Goal: Task Accomplishment & Management: Manage account settings

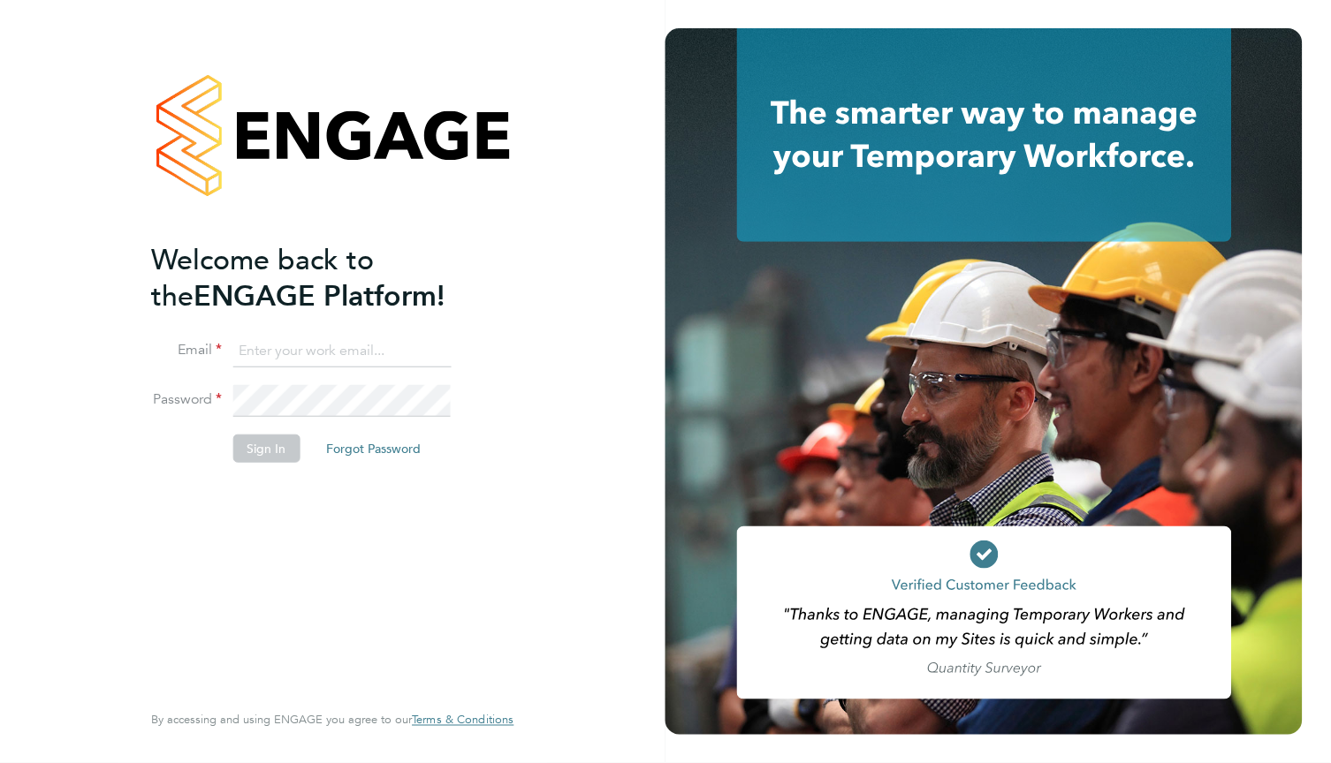
click at [307, 353] on input at bounding box center [341, 352] width 218 height 32
paste input "supportuser4@engagetech.com"
type input "supportuser4@engagetech.com"
click at [269, 447] on button "Sign In" at bounding box center [265, 449] width 67 height 28
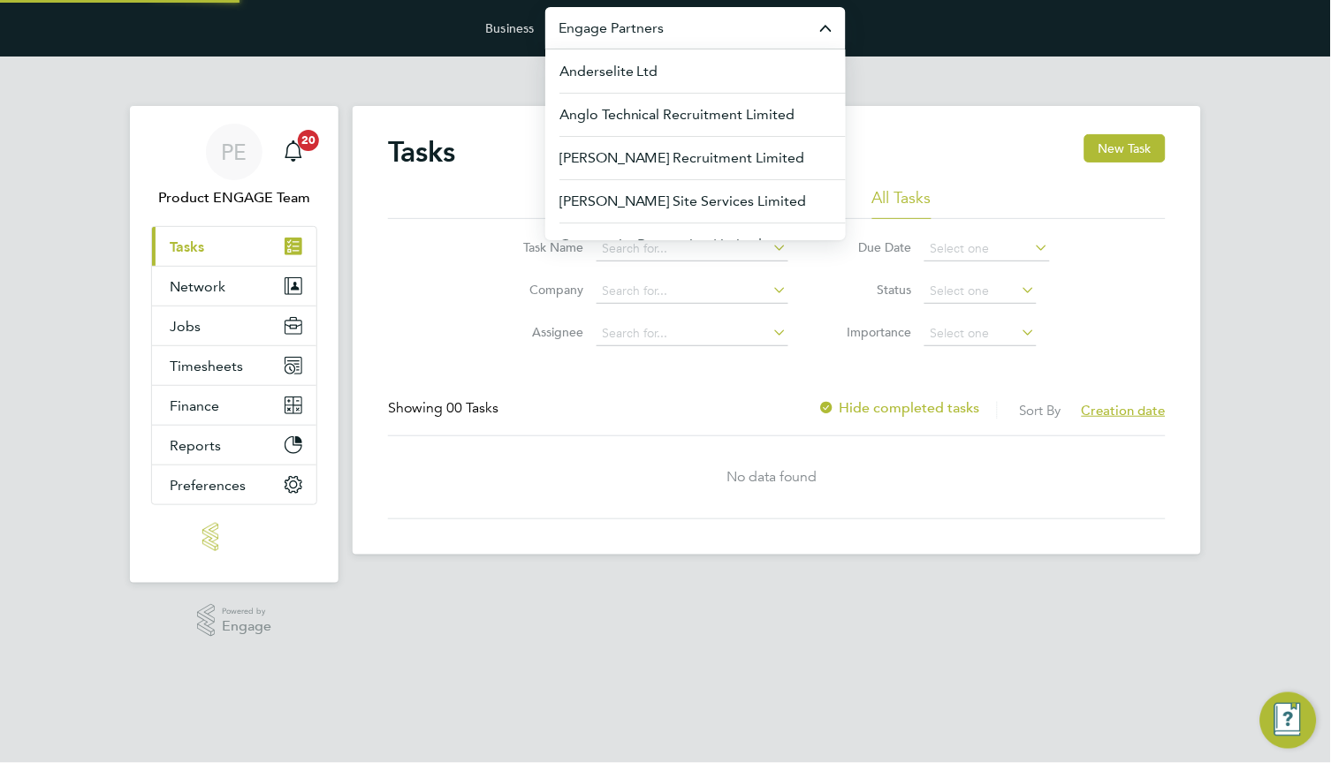
click at [736, 37] on input "Engage Partners" at bounding box center [695, 28] width 300 height 42
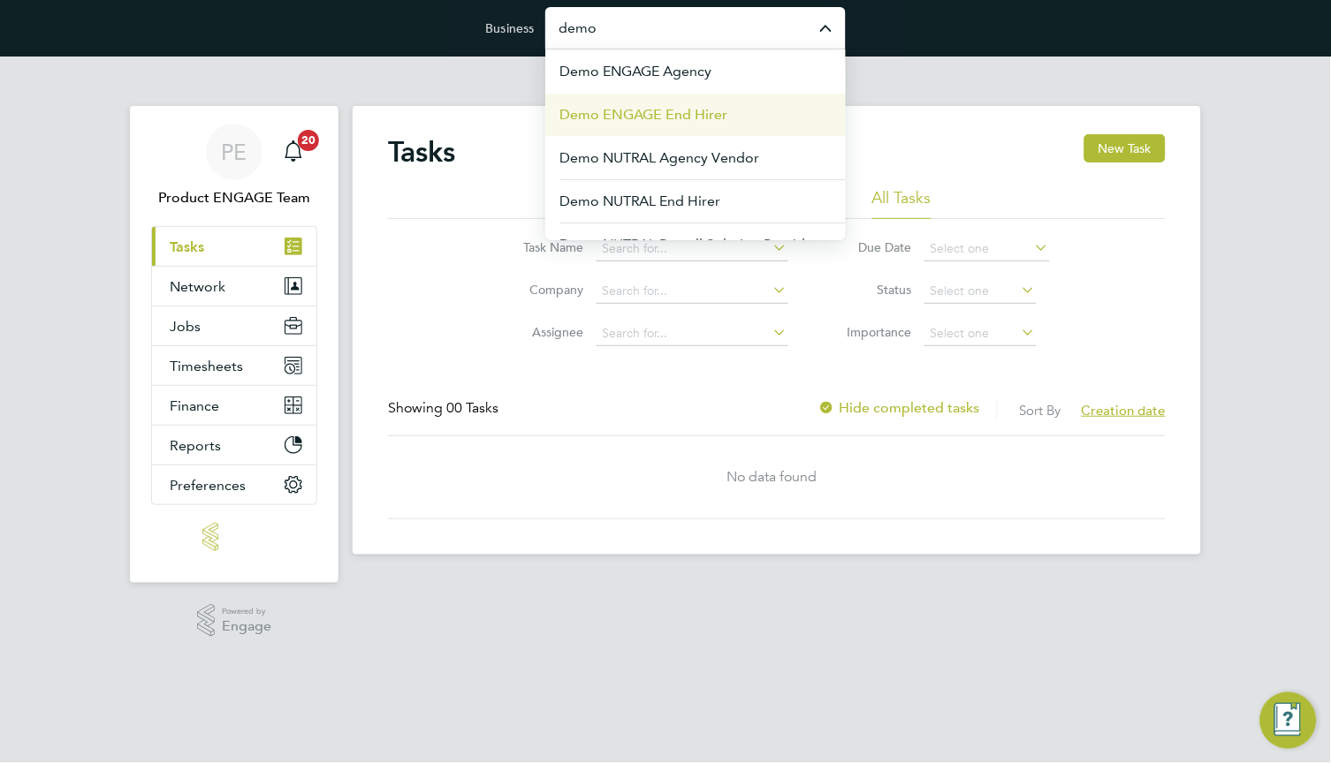
click at [705, 110] on span "Demo ENGAGE End Hirer" at bounding box center [643, 114] width 169 height 21
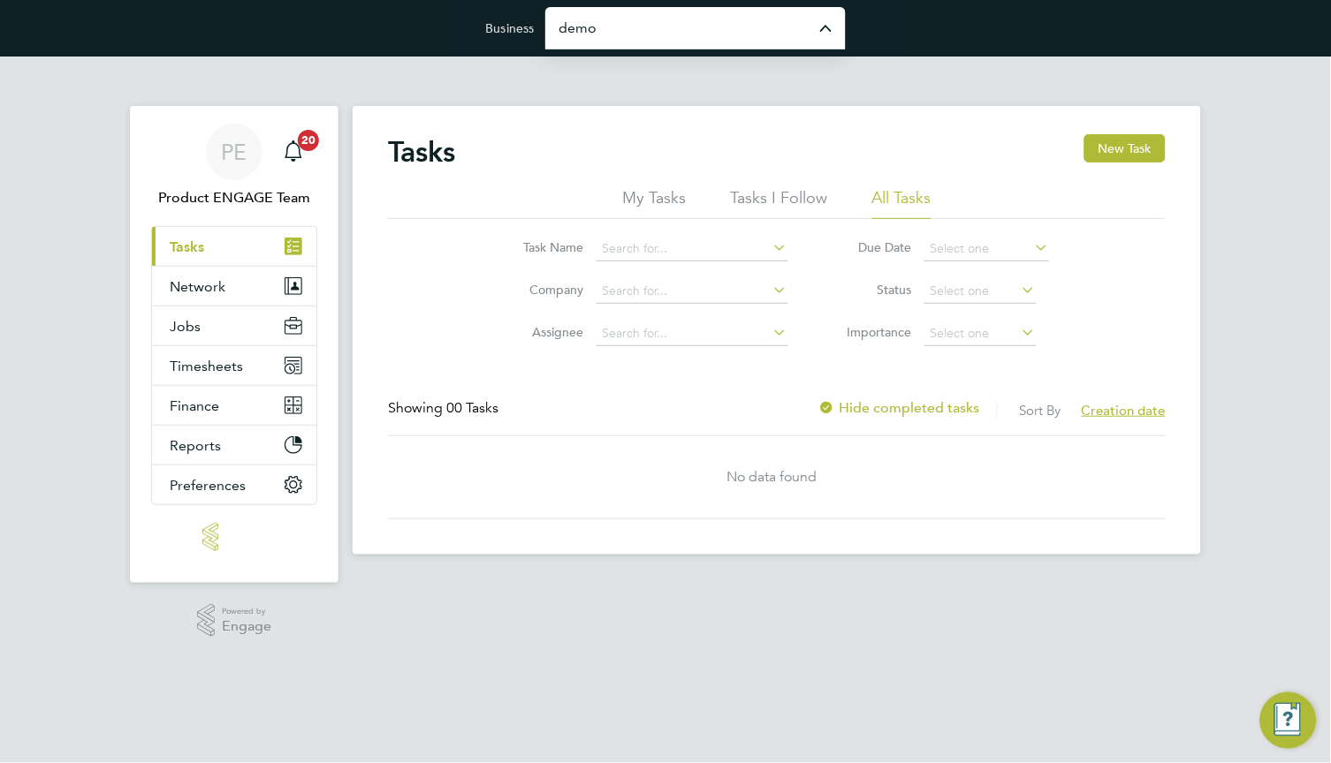
type input "Demo ENGAGE End Hirer"
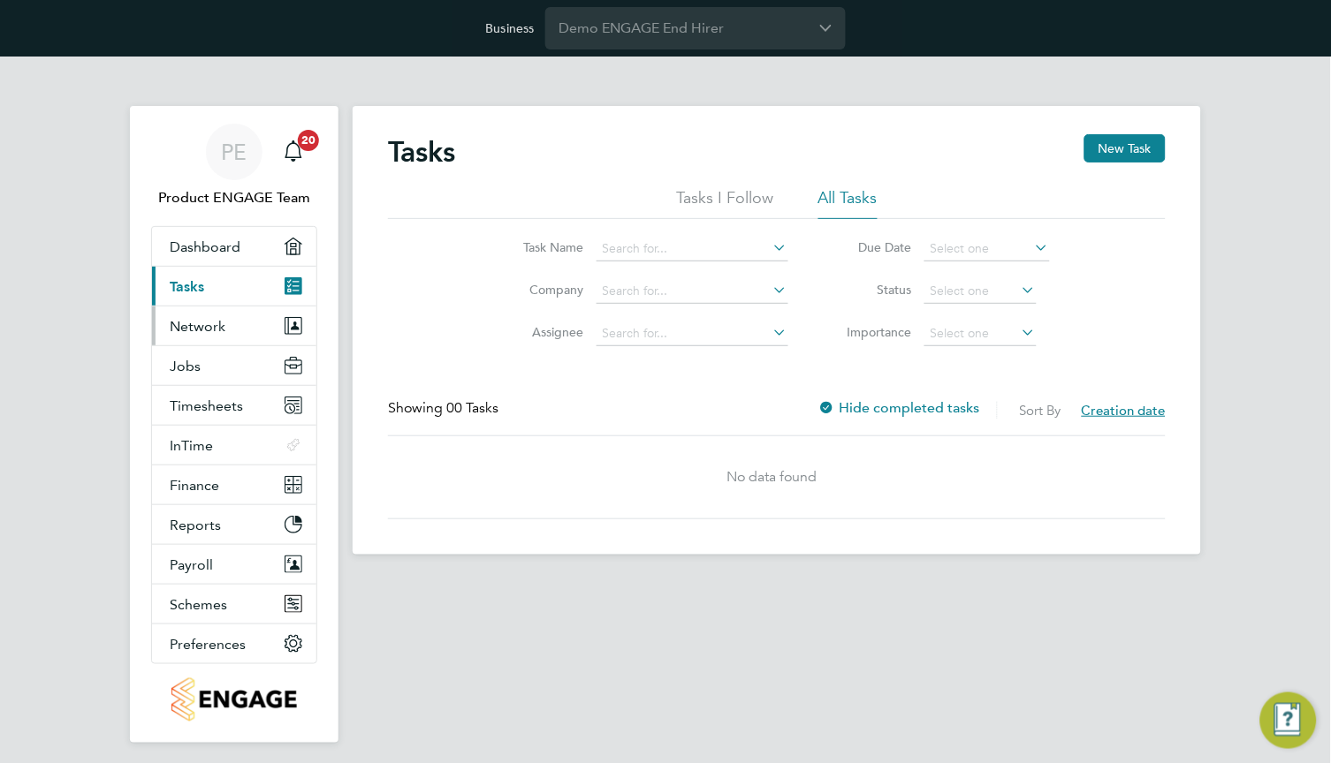
click at [195, 316] on button "Network" at bounding box center [234, 326] width 164 height 39
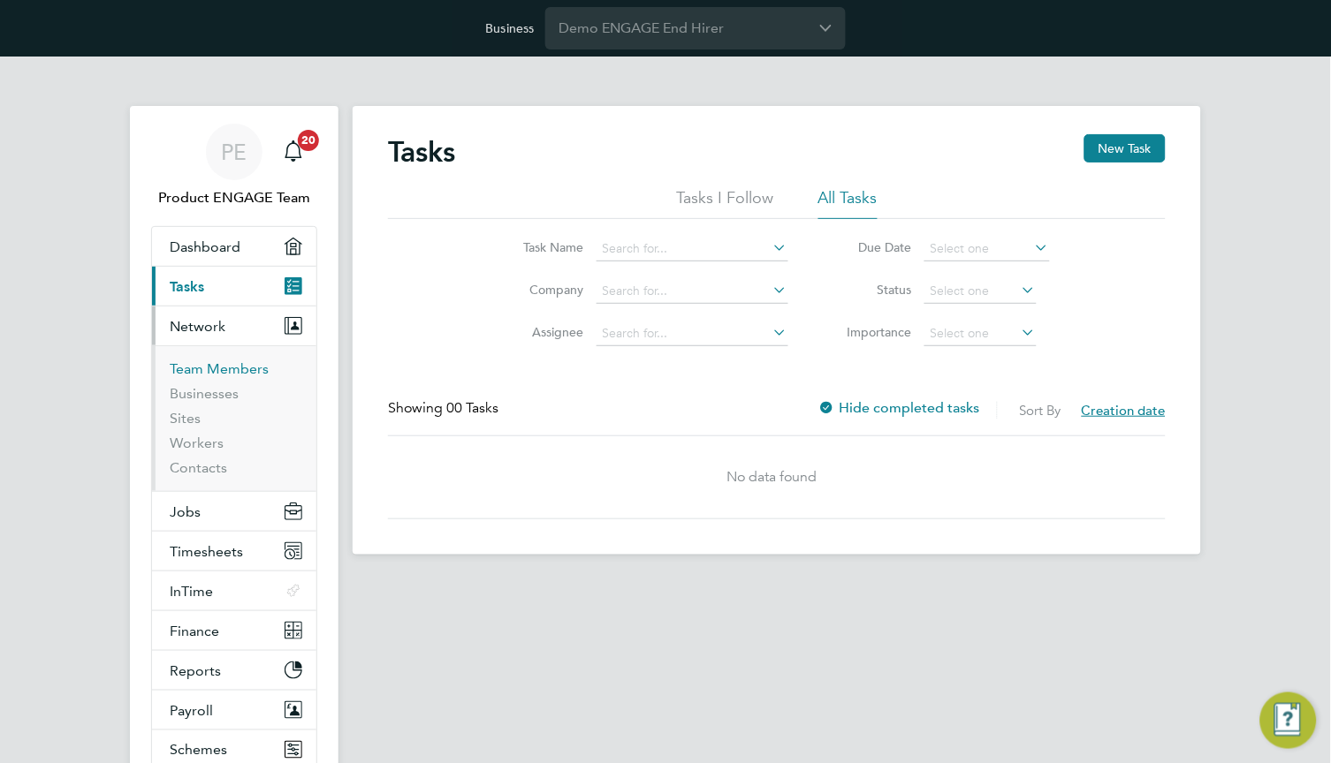
click at [229, 371] on link "Team Members" at bounding box center [219, 369] width 99 height 17
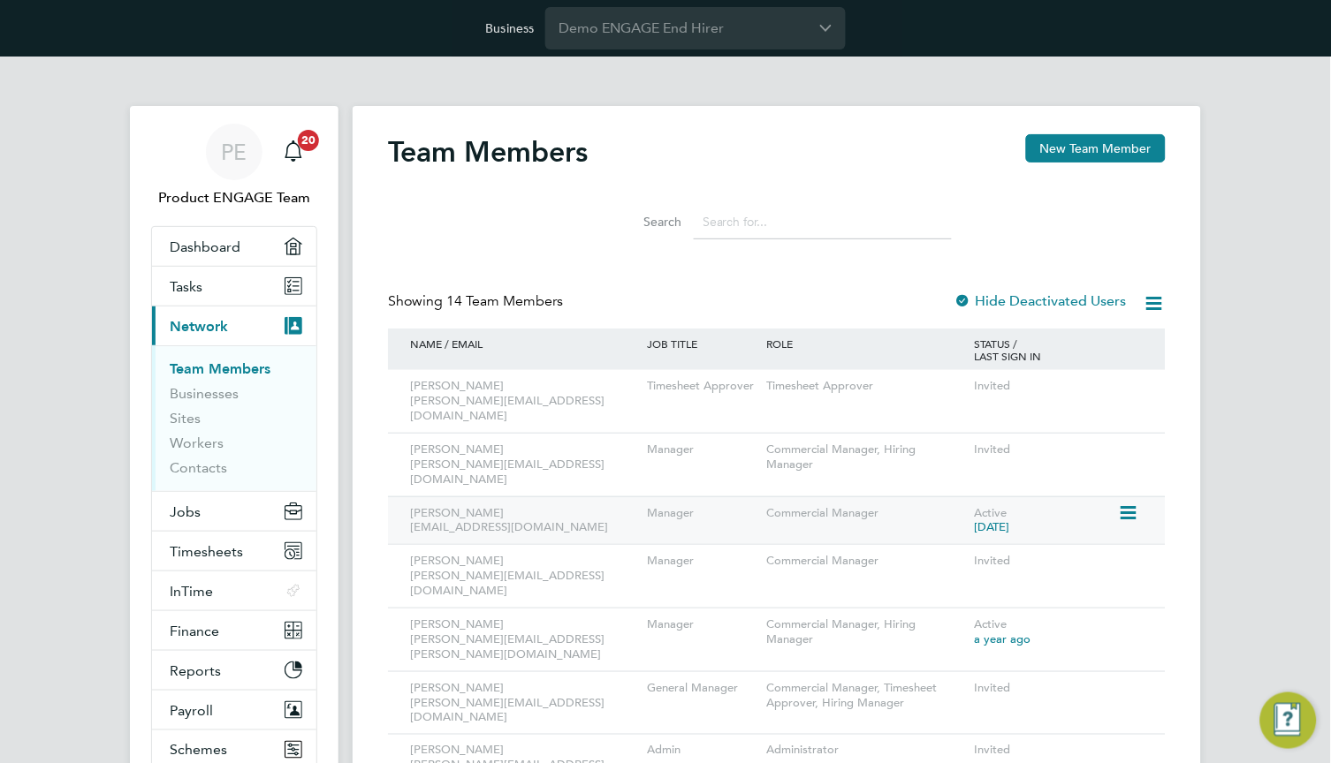
scroll to position [265, 0]
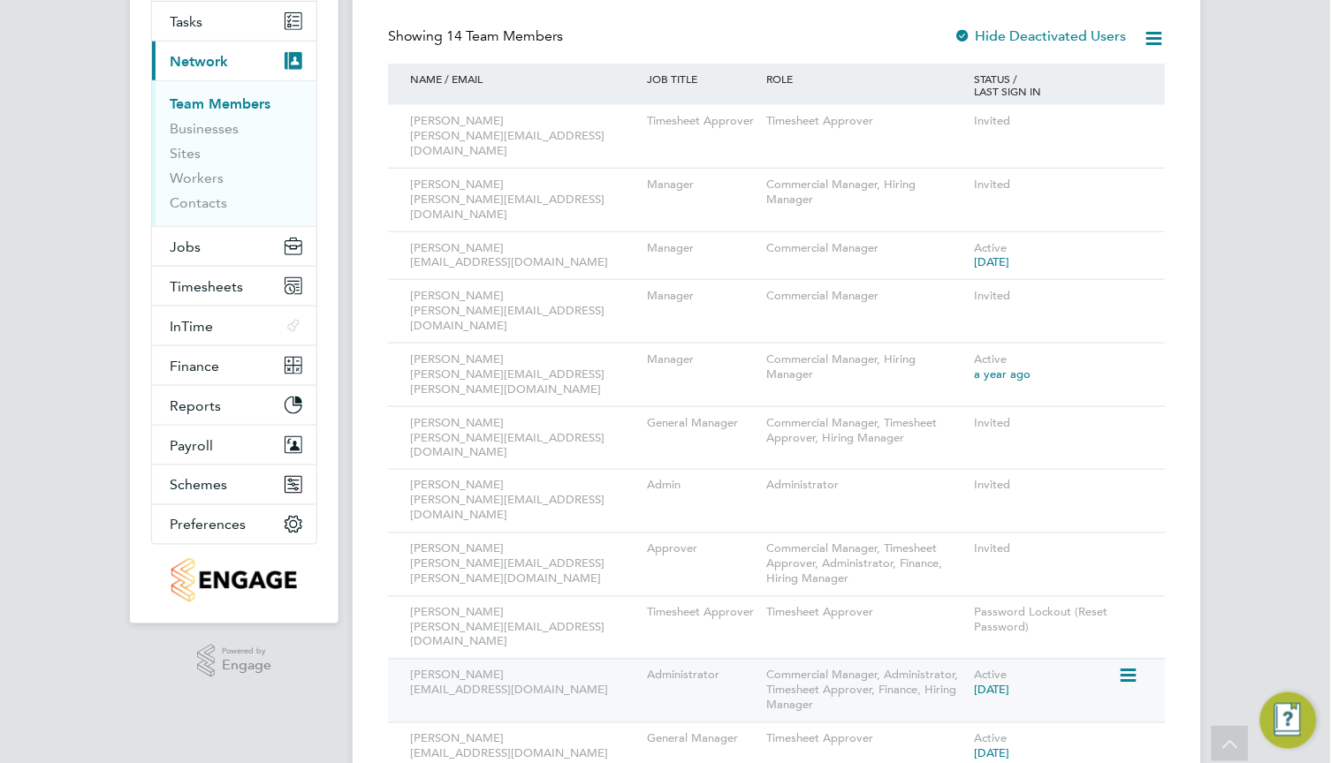
click at [1125, 666] on icon at bounding box center [1127, 676] width 18 height 21
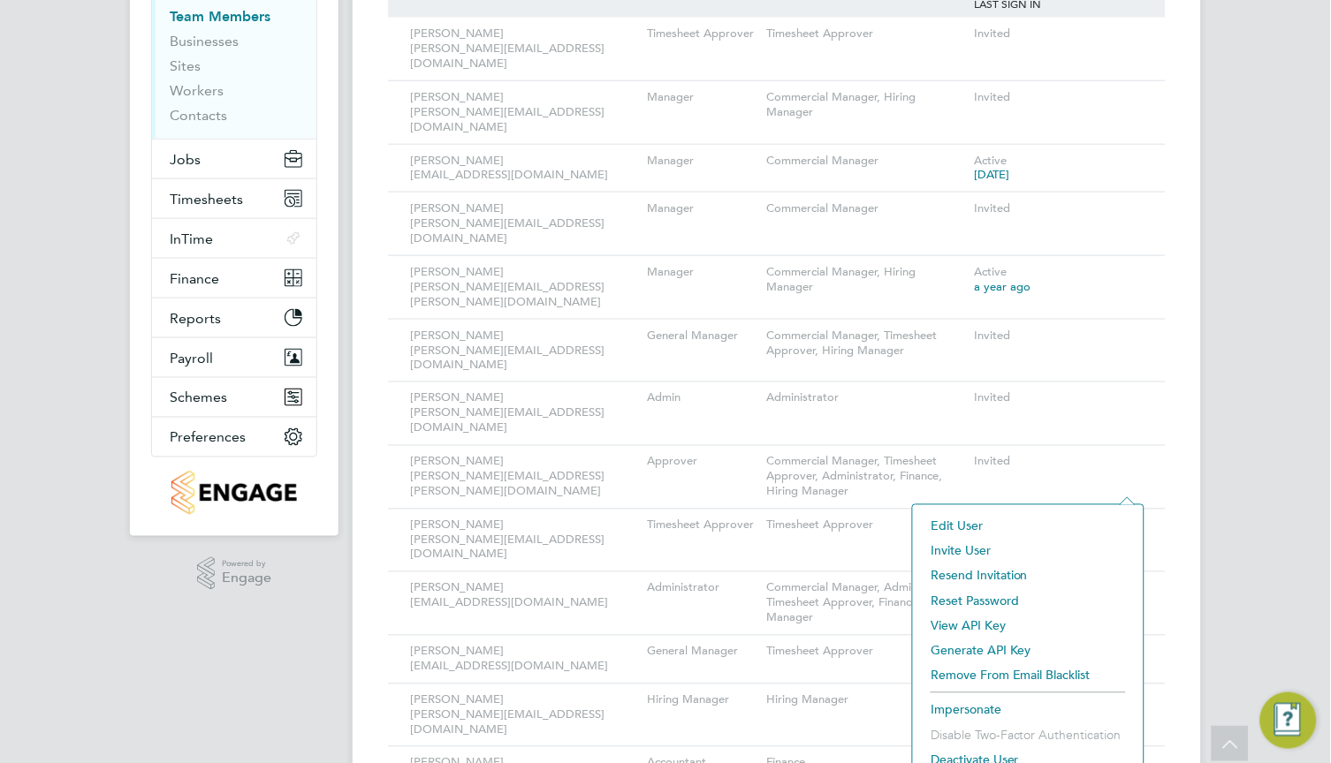
scroll to position [379, 0]
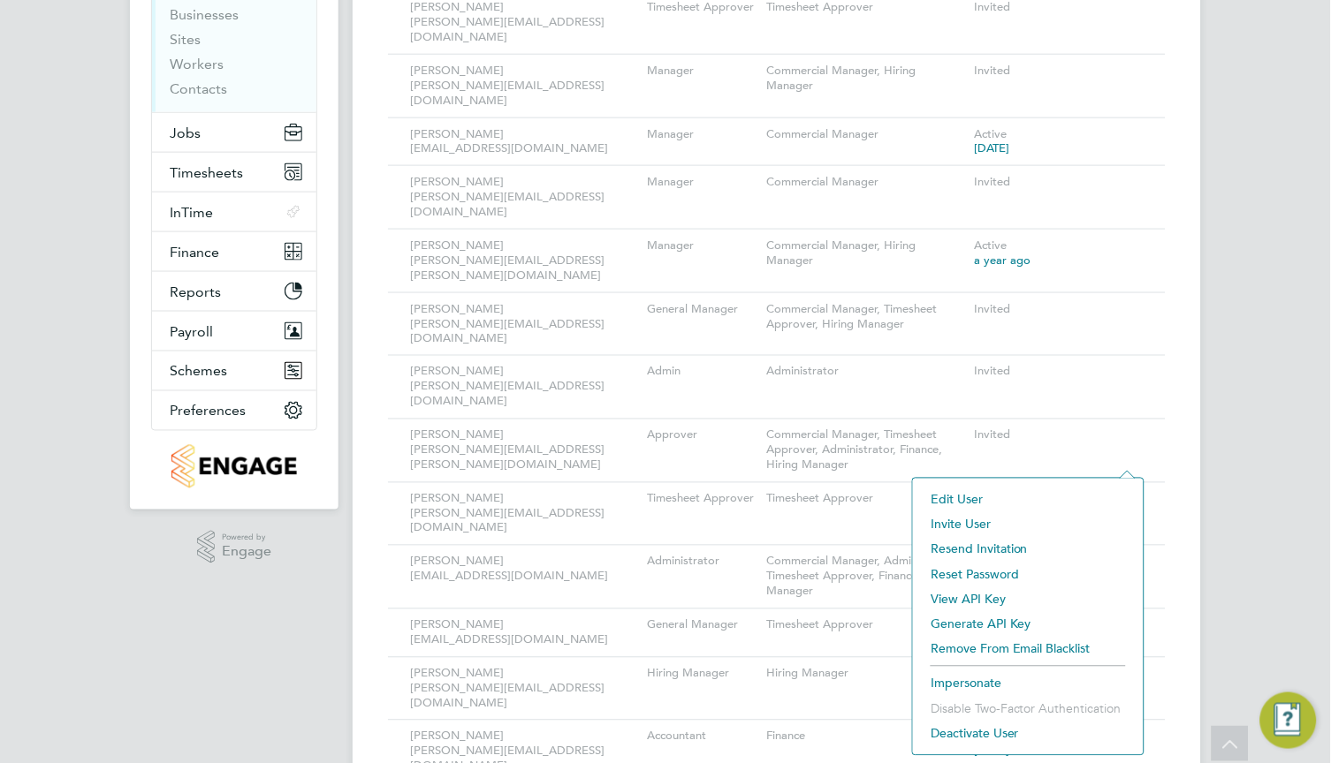
click at [980, 683] on li "Impersonate" at bounding box center [1028, 684] width 213 height 25
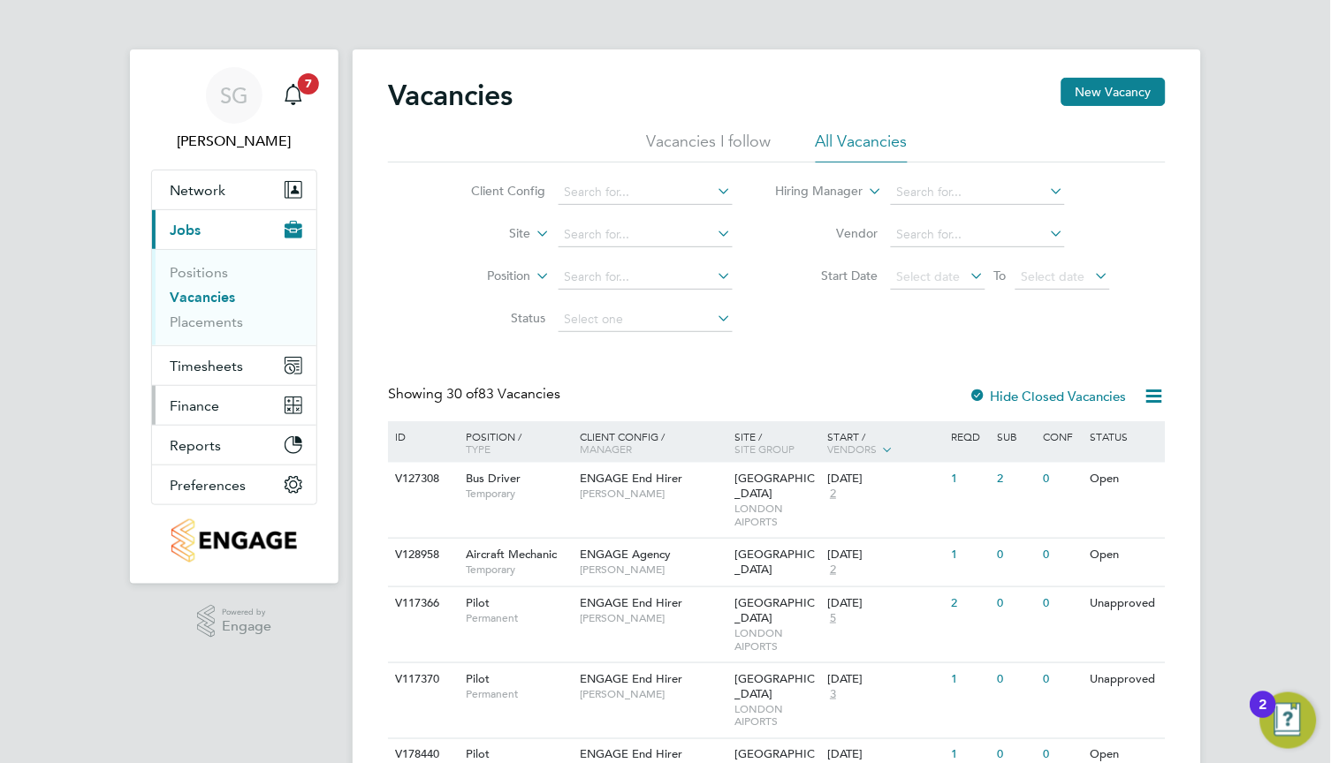
click at [203, 399] on span "Finance" at bounding box center [194, 406] width 49 height 17
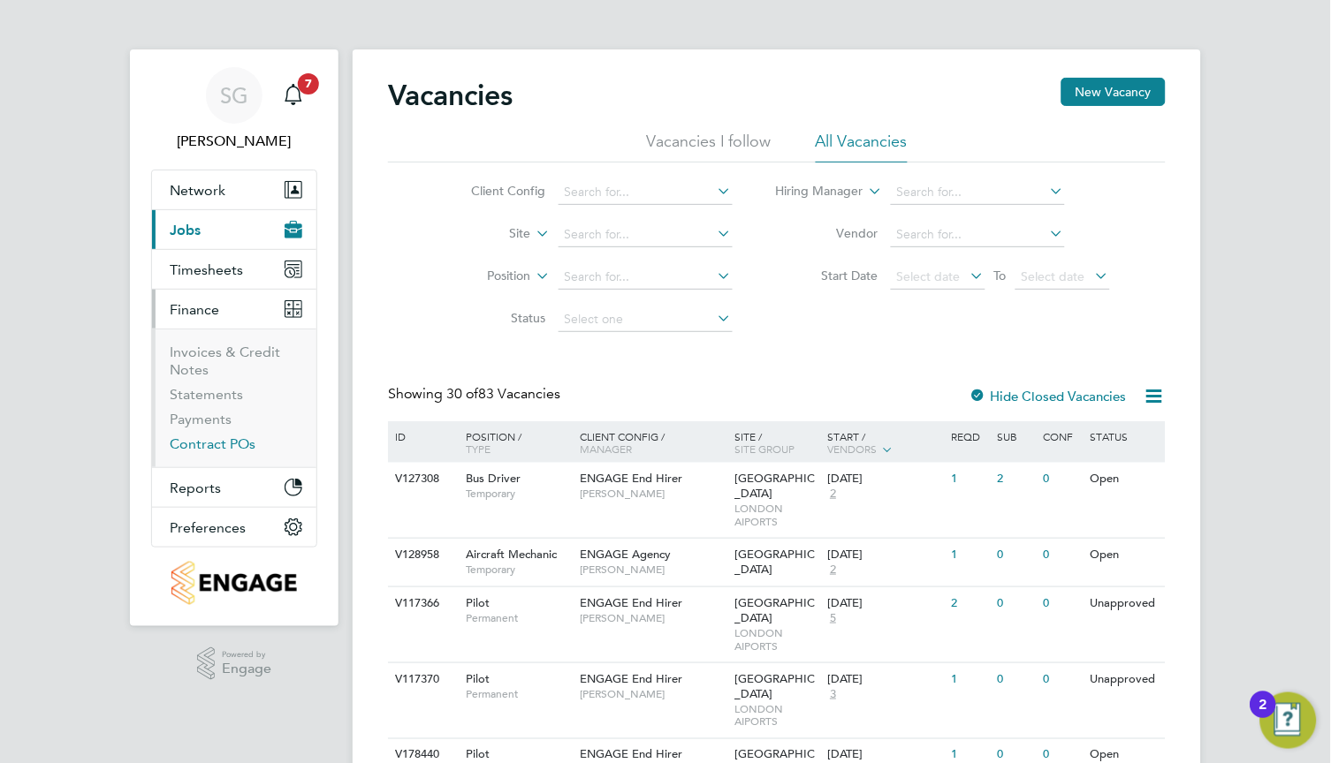
click at [222, 448] on link "Contract POs" at bounding box center [213, 444] width 86 height 17
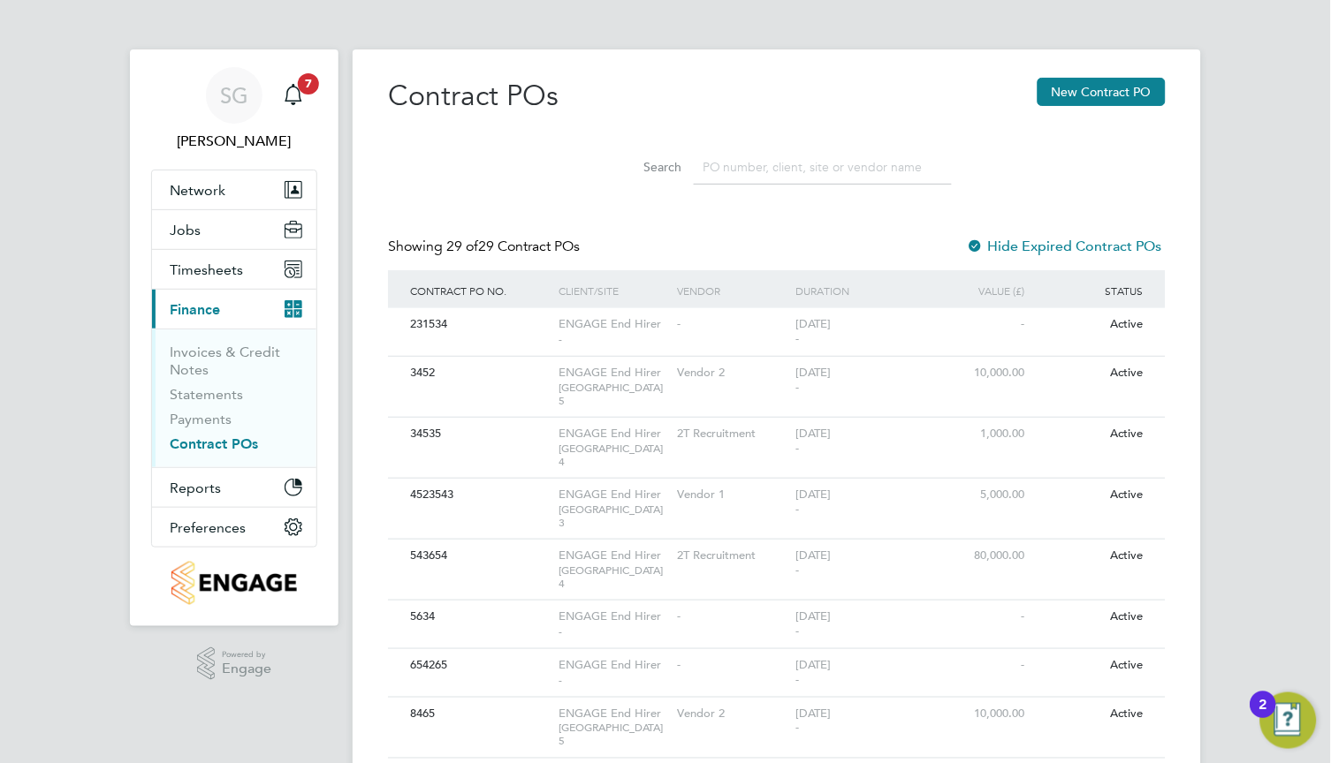
click at [792, 170] on input at bounding box center [823, 167] width 258 height 34
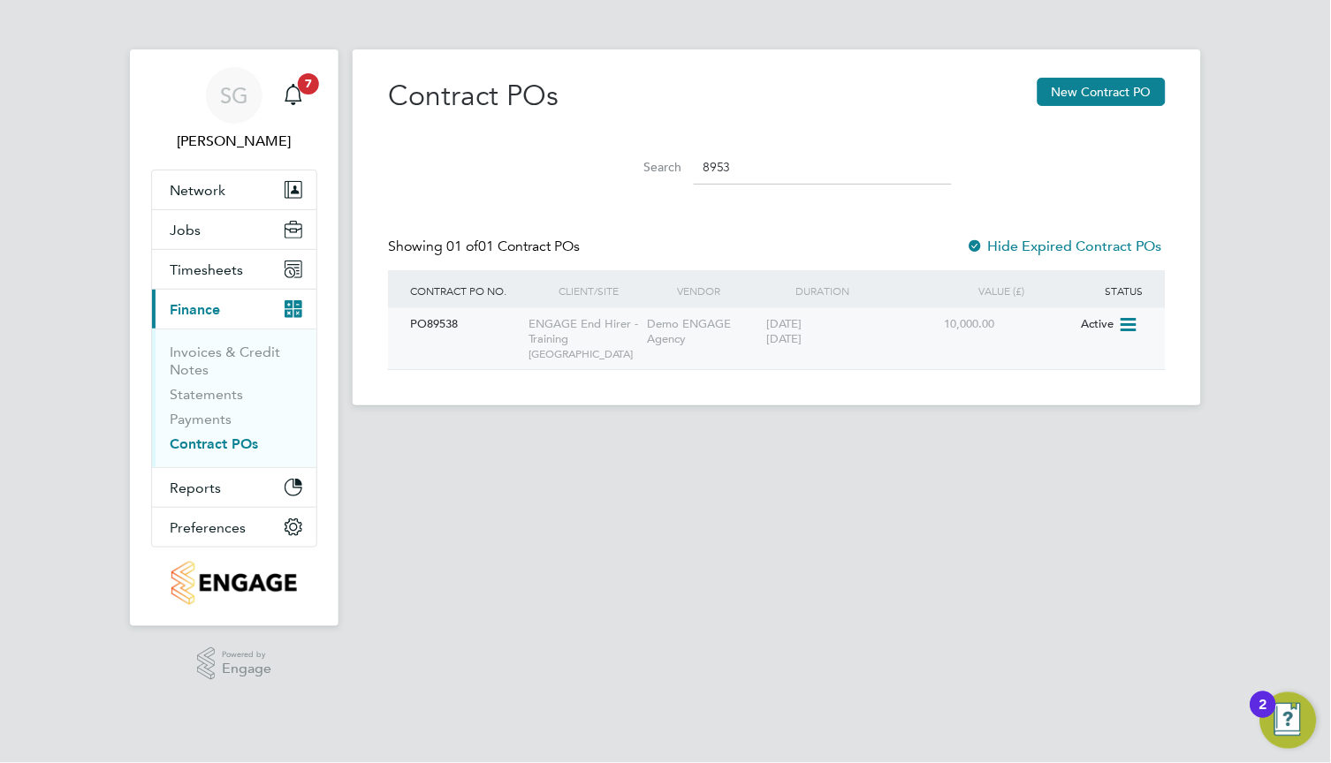
type input "8953"
click at [1123, 318] on icon at bounding box center [1127, 325] width 18 height 21
click at [1064, 363] on li "Edit PO" at bounding box center [1122, 365] width 138 height 25
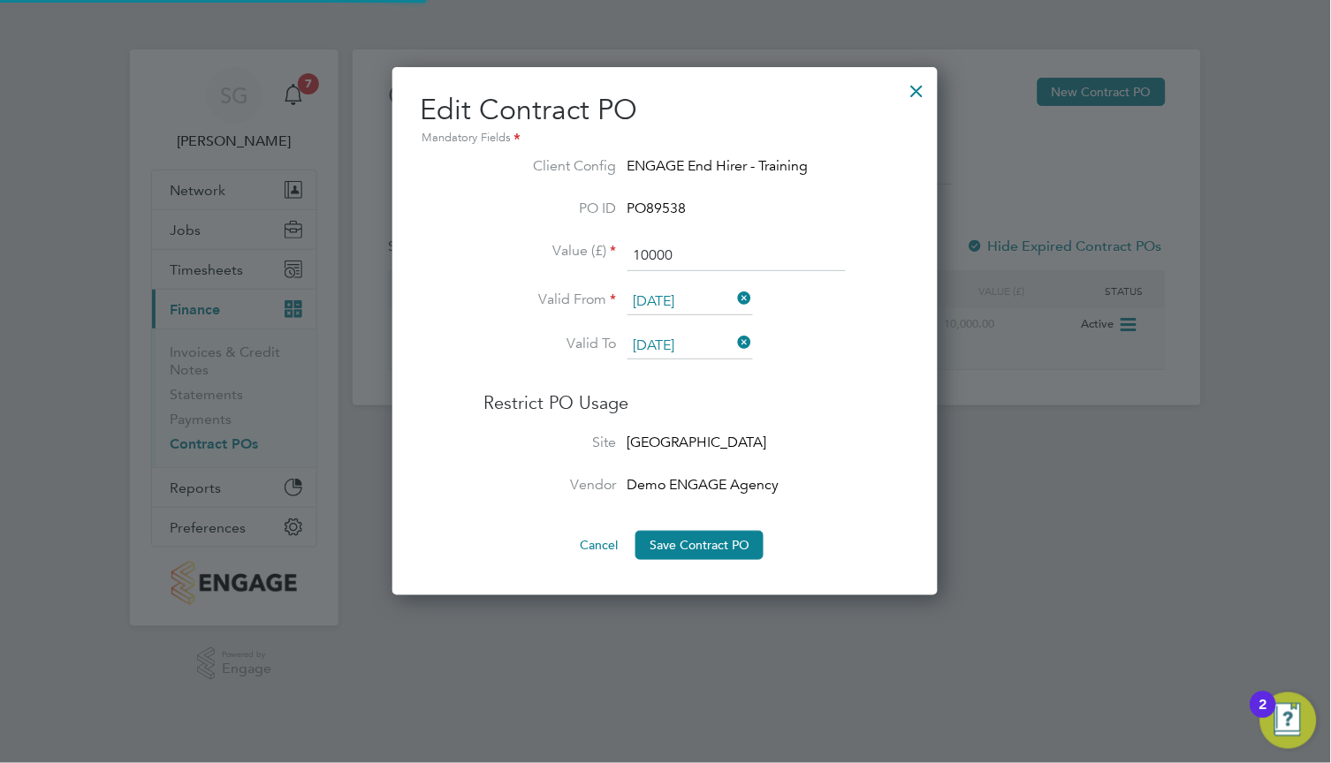
scroll to position [528, 545]
click at [677, 259] on input "10000" at bounding box center [736, 256] width 218 height 32
type input "8000"
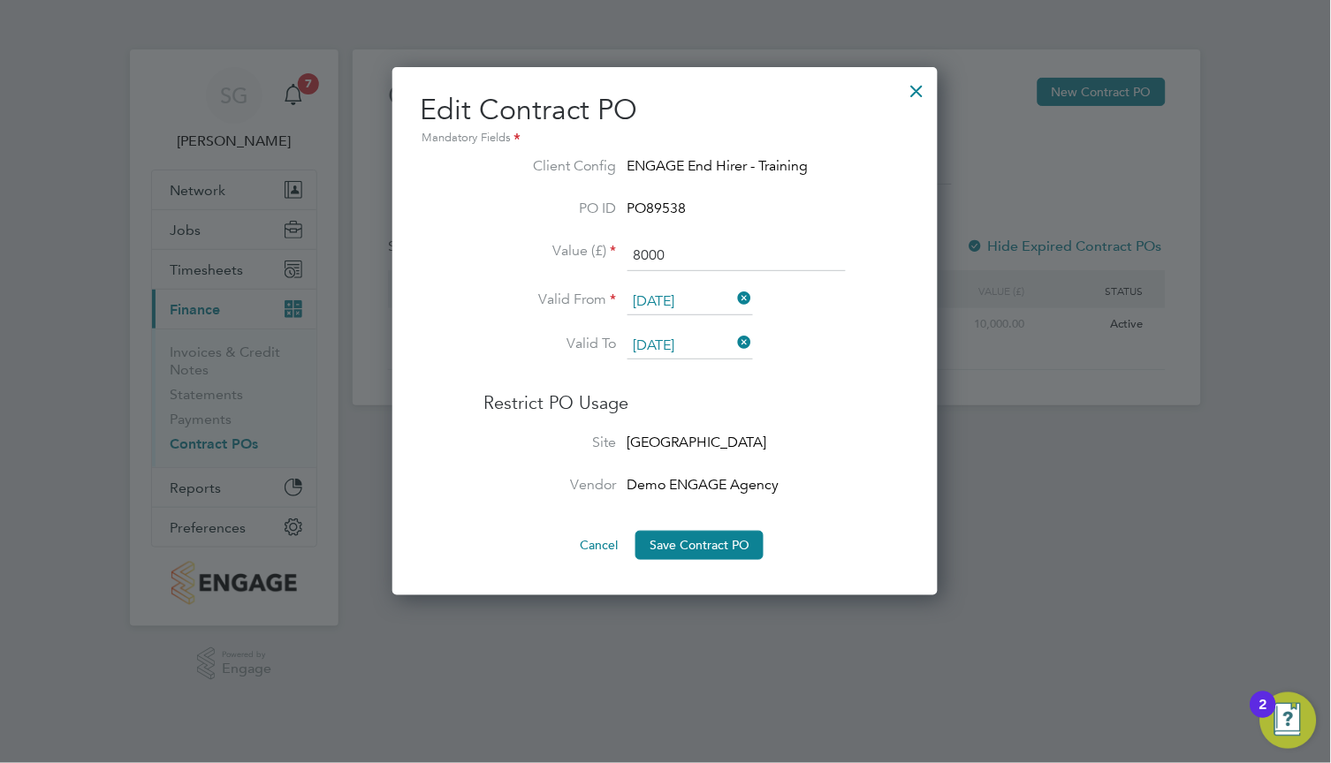
click at [733, 344] on input "[DATE]" at bounding box center [689, 346] width 125 height 27
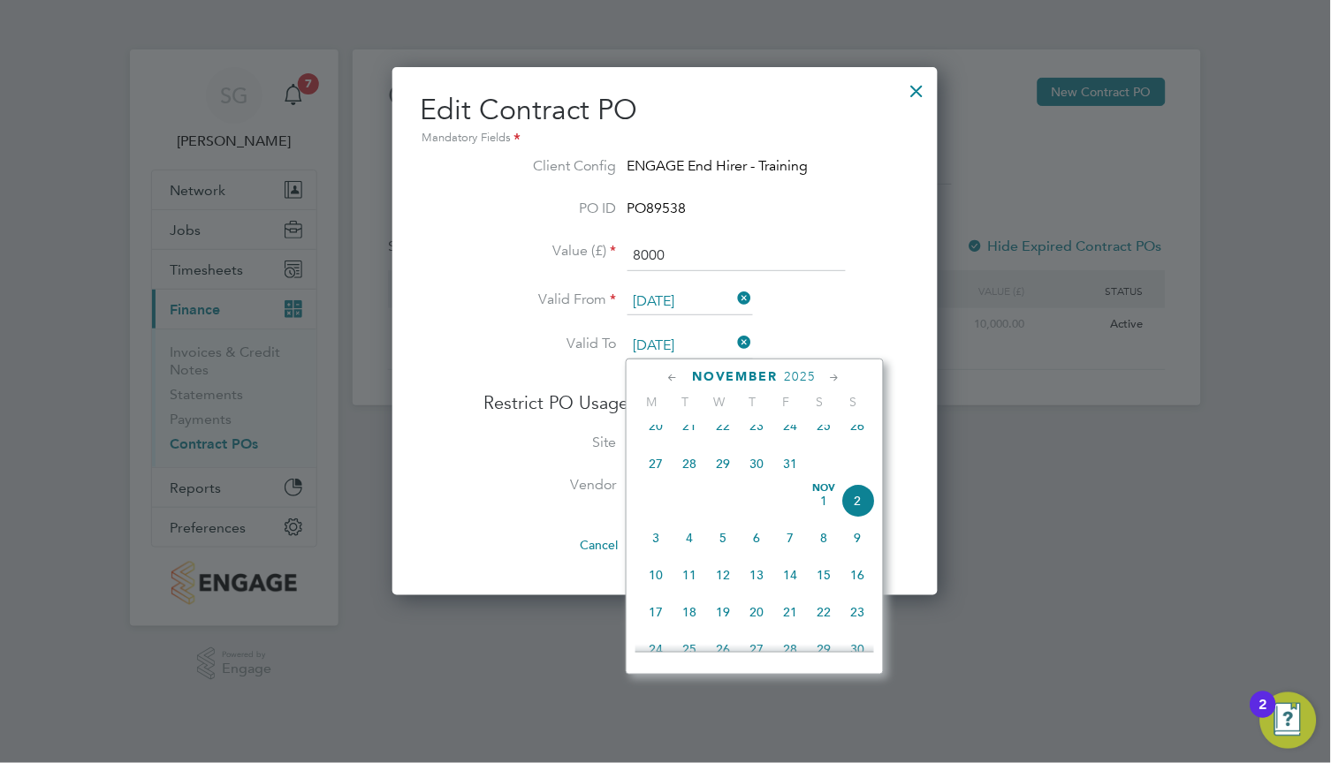
click at [735, 340] on icon at bounding box center [735, 343] width 0 height 25
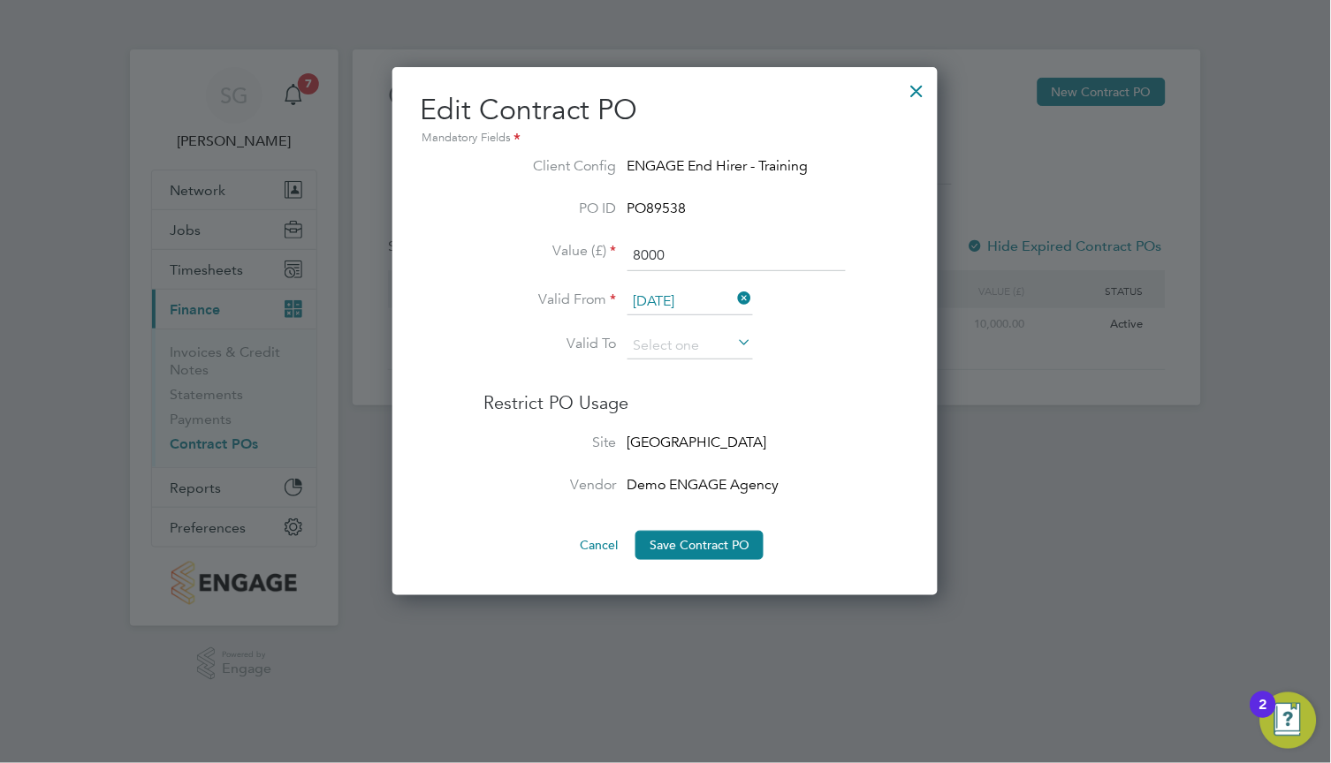
click at [725, 302] on input "[DATE]" at bounding box center [689, 302] width 125 height 27
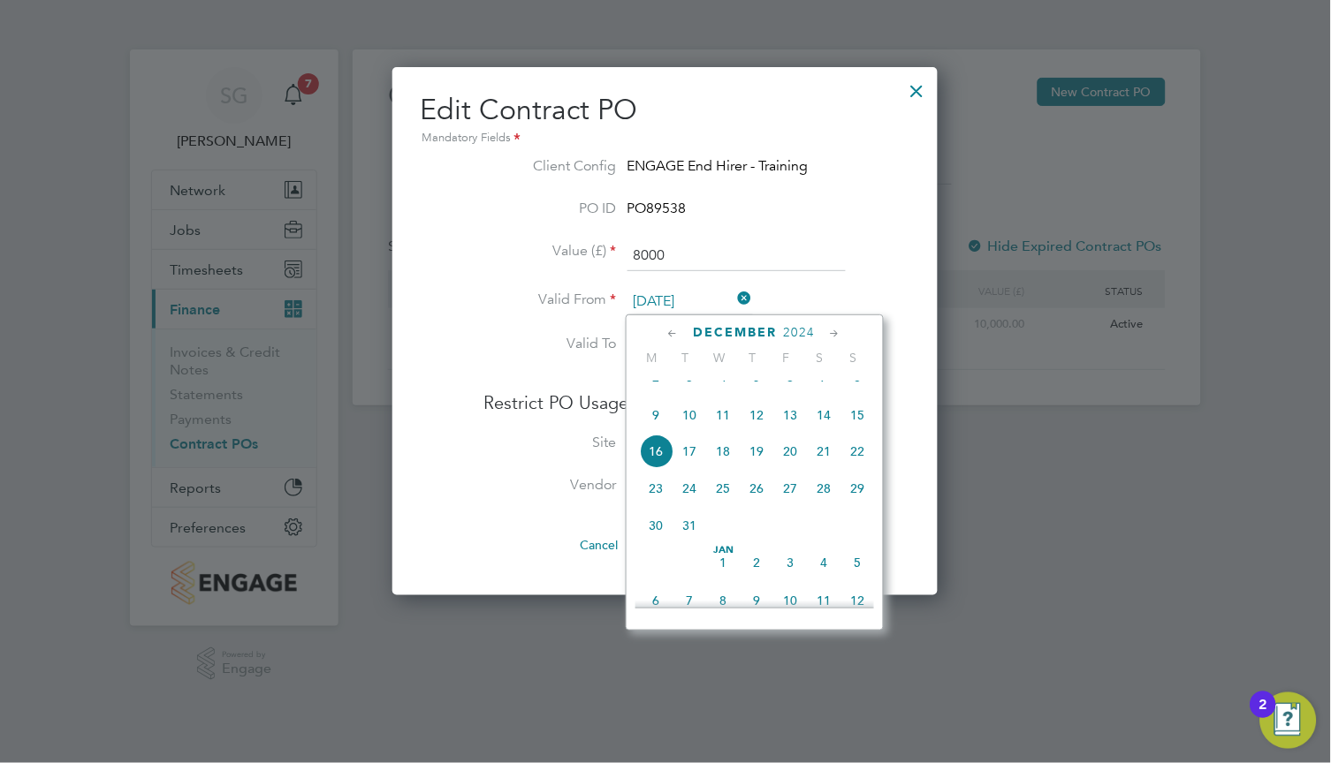
click at [653, 394] on span "2" at bounding box center [657, 378] width 34 height 34
type input "02 Dec 2024"
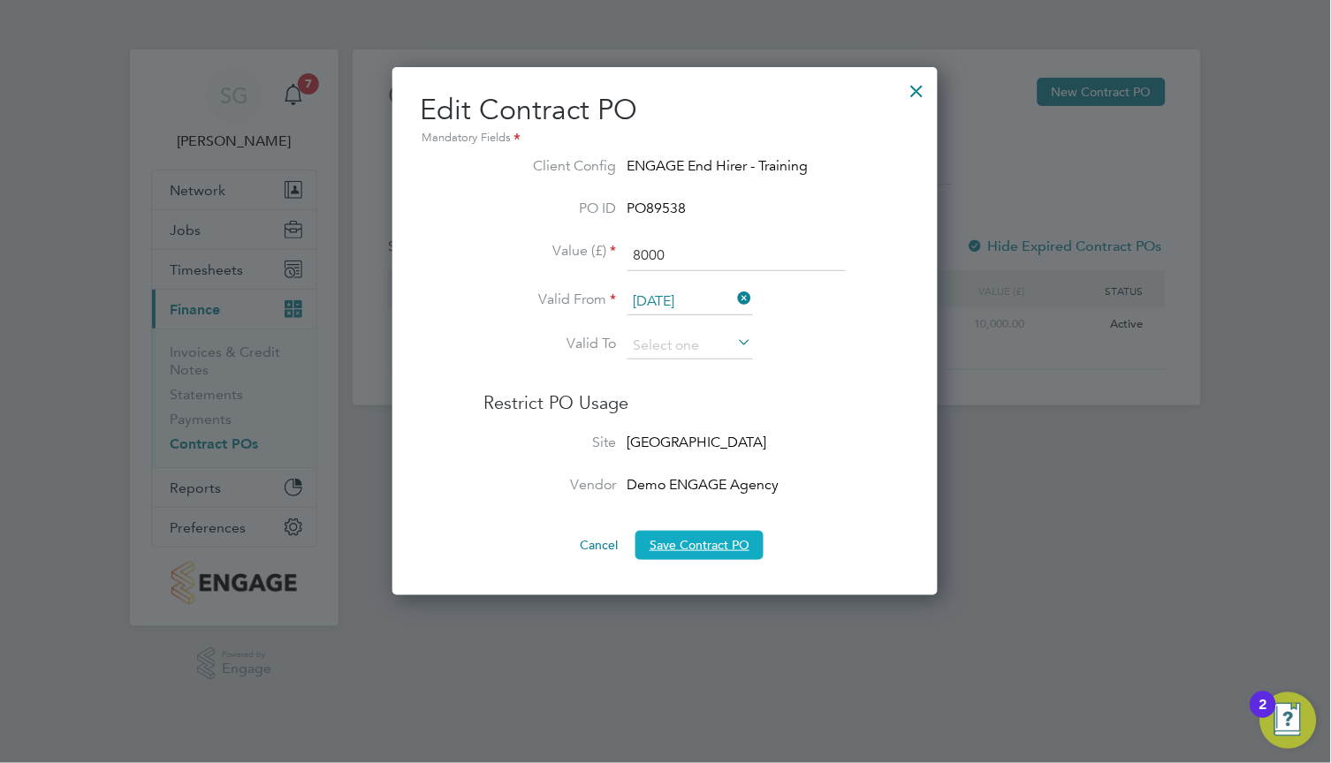
click at [668, 535] on button "Save Contract PO" at bounding box center [699, 545] width 128 height 28
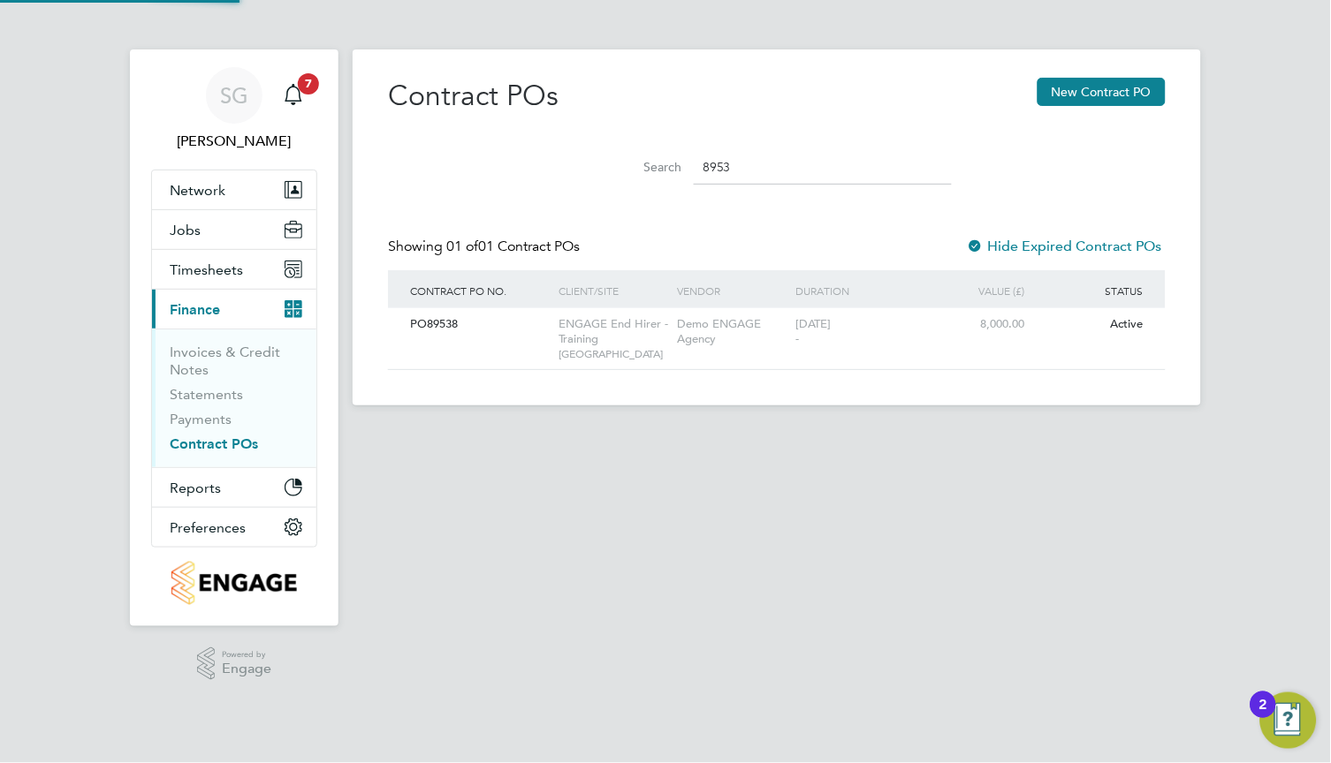
drag, startPoint x: 1074, startPoint y: 512, endPoint x: 999, endPoint y: 497, distance: 75.9
click at [1071, 513] on main "Contract POs New Contract PO Search 8953 Showing 01 of 01 Contract POs Hide Exp…" at bounding box center [777, 351] width 848 height 702
drag, startPoint x: 837, startPoint y: 163, endPoint x: 605, endPoint y: 195, distance: 233.7
click at [605, 195] on div "Contract POs New Contract PO Search 8953 Showing 01 of 01 Contract POs Hide Exp…" at bounding box center [777, 224] width 778 height 292
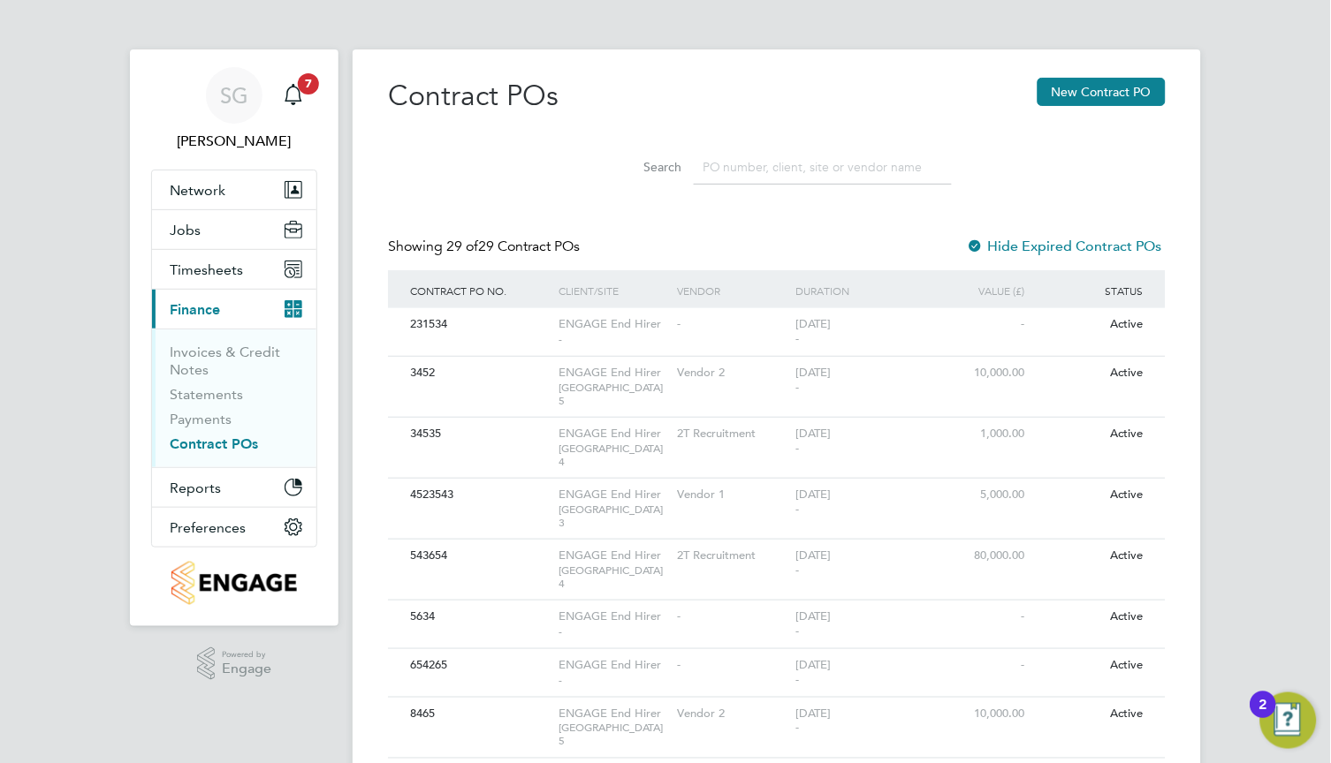
click at [803, 171] on input at bounding box center [823, 167] width 258 height 34
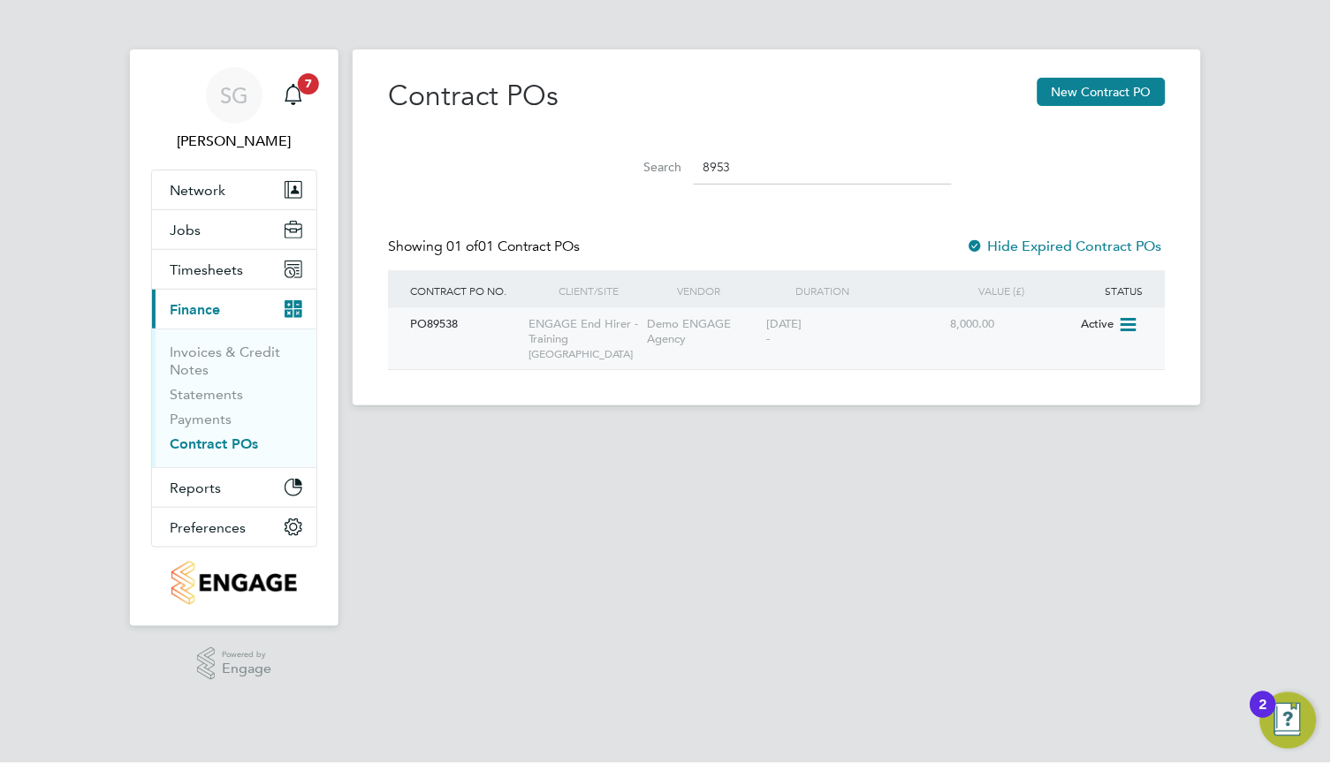
type input "8953"
click at [1135, 322] on icon at bounding box center [1127, 325] width 18 height 21
click at [1090, 365] on li "Edit PO" at bounding box center [1122, 365] width 138 height 25
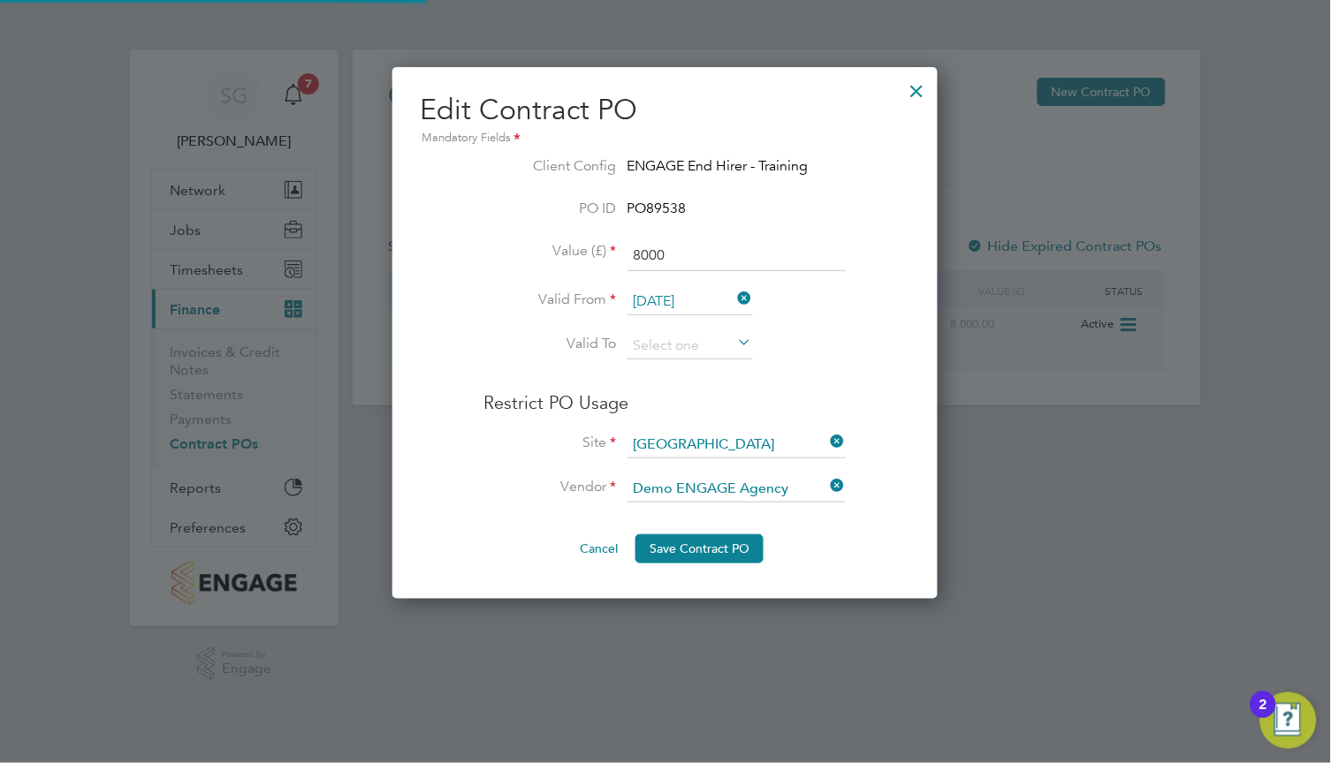
scroll to position [528, 545]
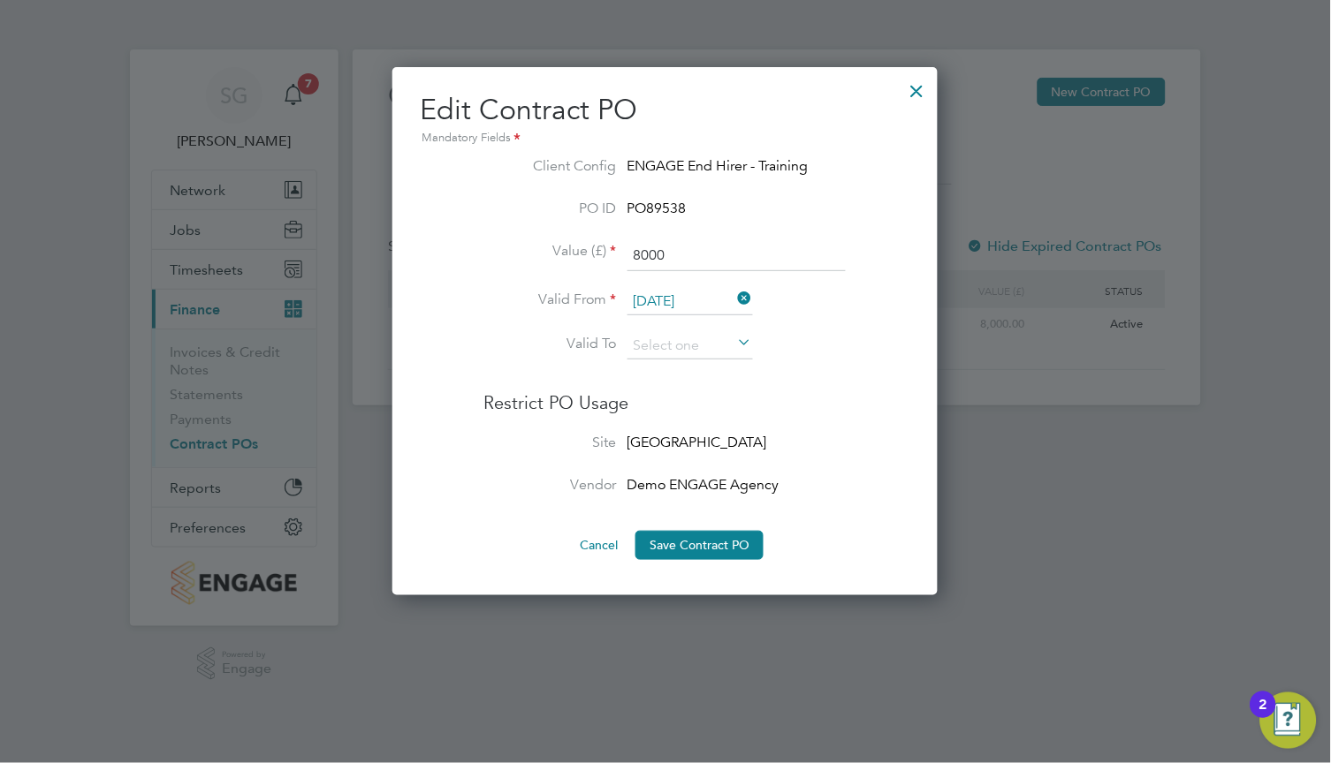
click at [777, 263] on input "8000" at bounding box center [736, 256] width 218 height 32
type input "10000"
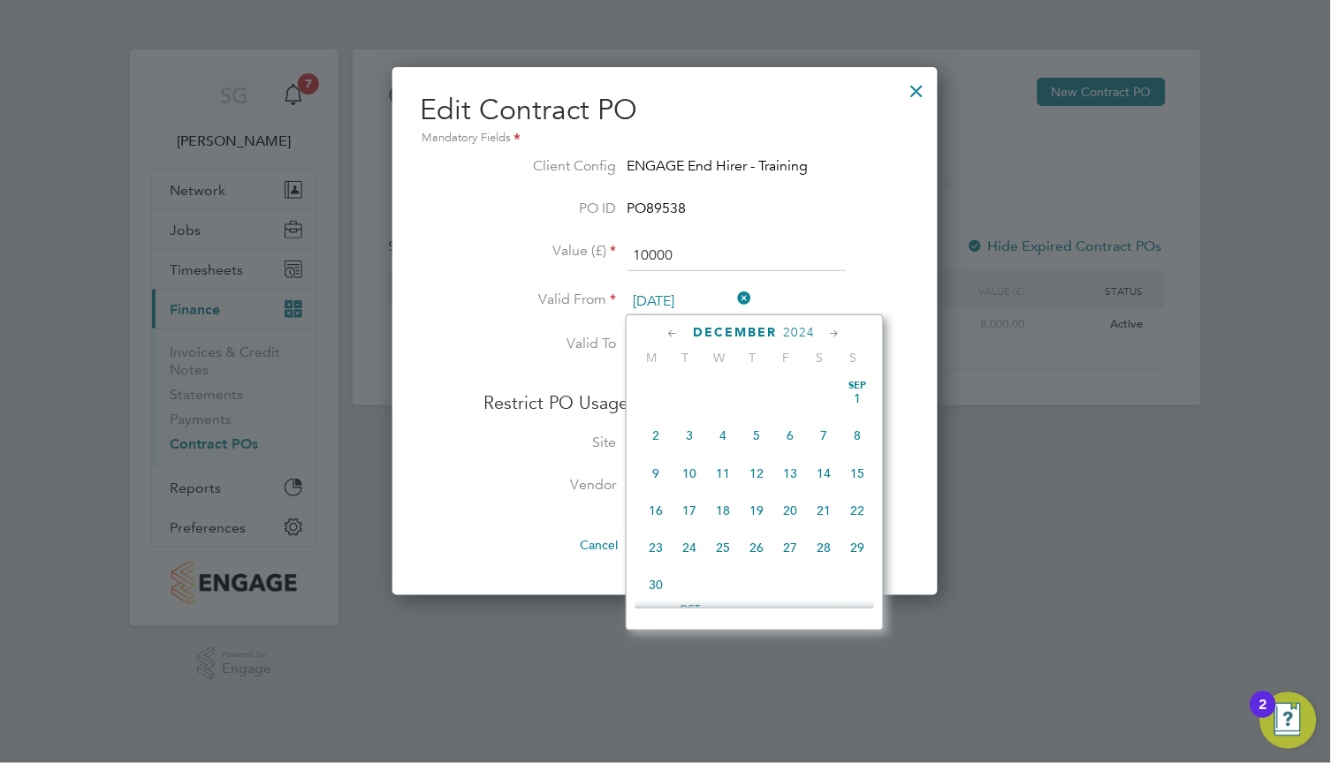
click at [710, 301] on input "02 Dec 2024" at bounding box center [689, 302] width 125 height 27
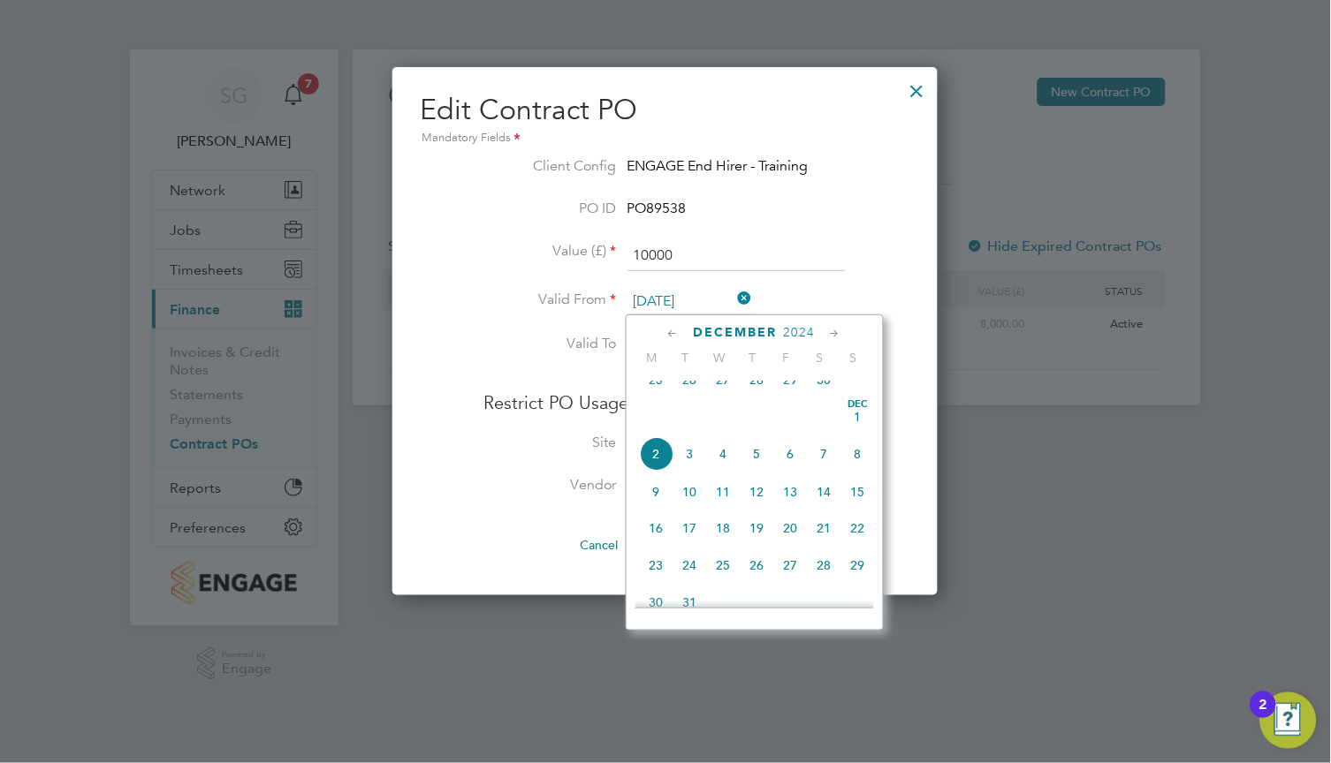
click at [654, 546] on span "16" at bounding box center [657, 529] width 34 height 34
type input "16 Dec 2024"
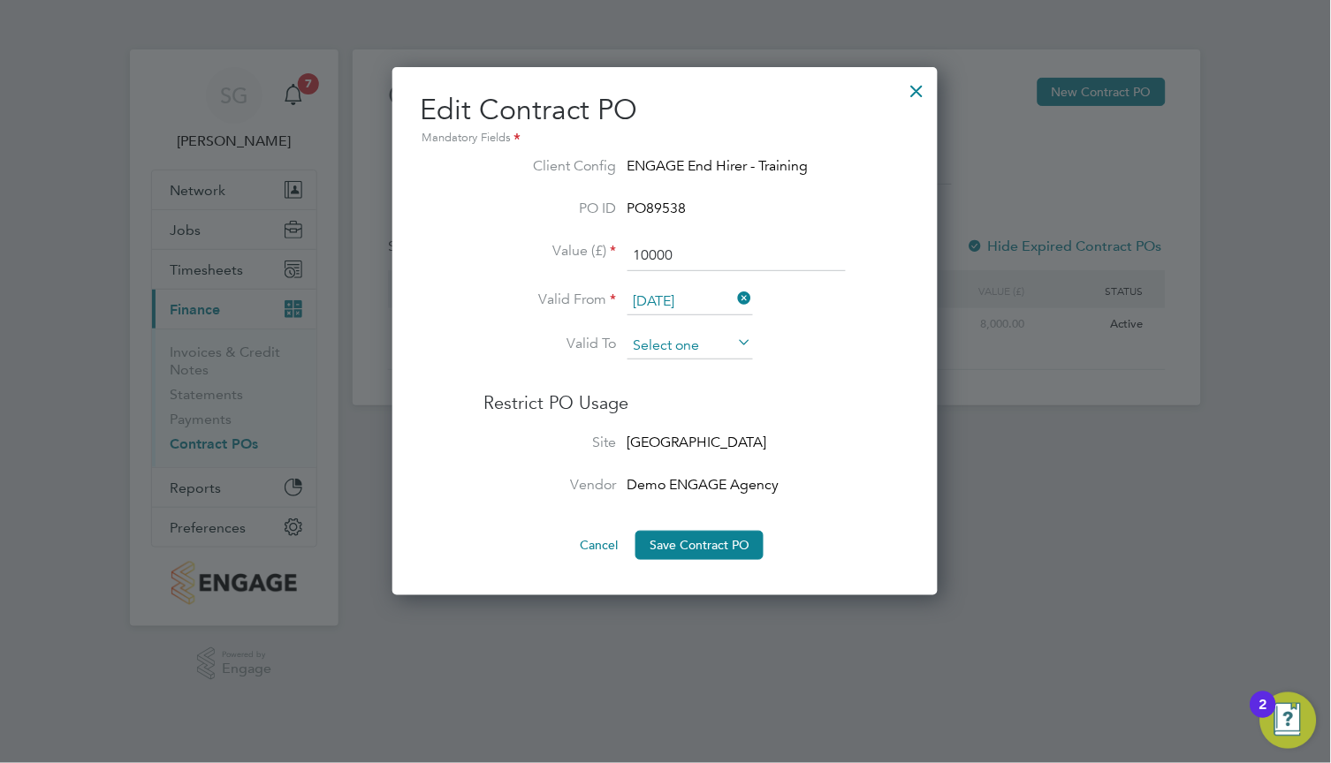
click at [685, 351] on input at bounding box center [689, 346] width 125 height 27
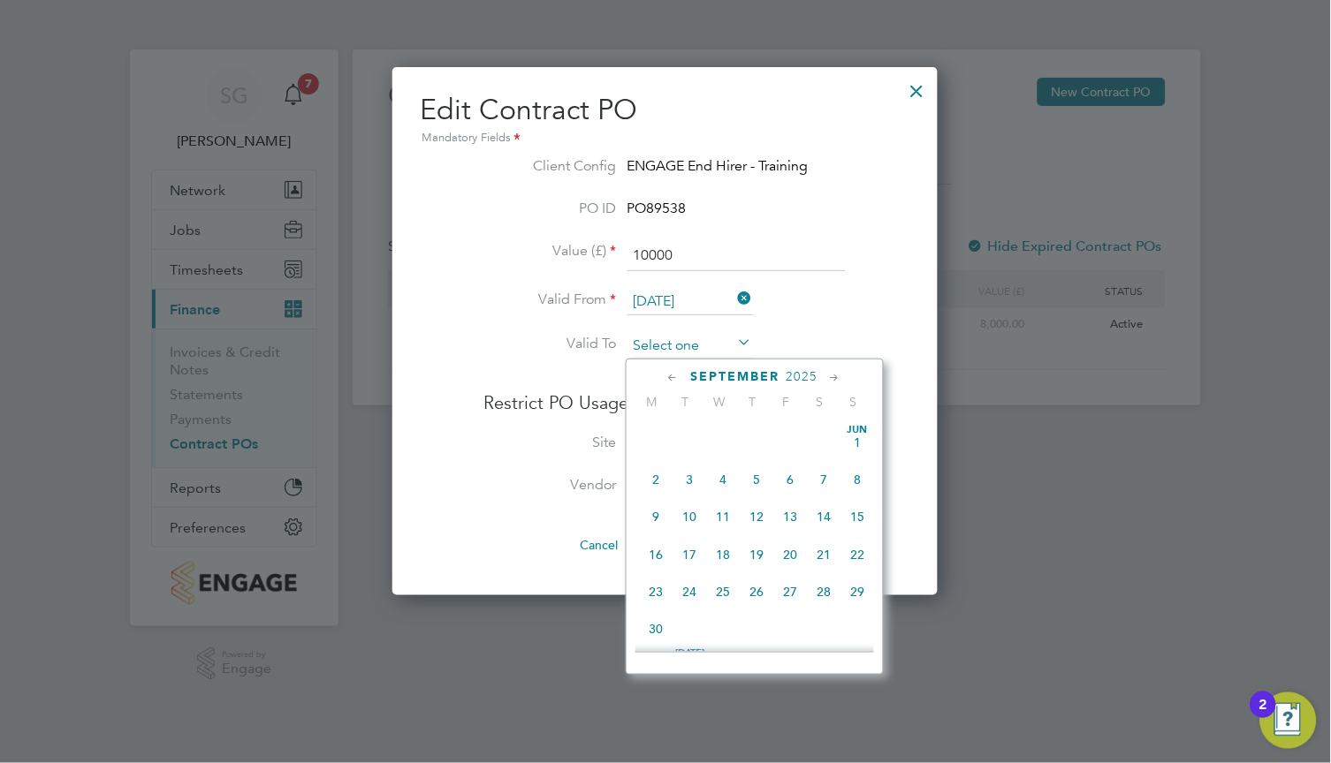
scroll to position [655, 0]
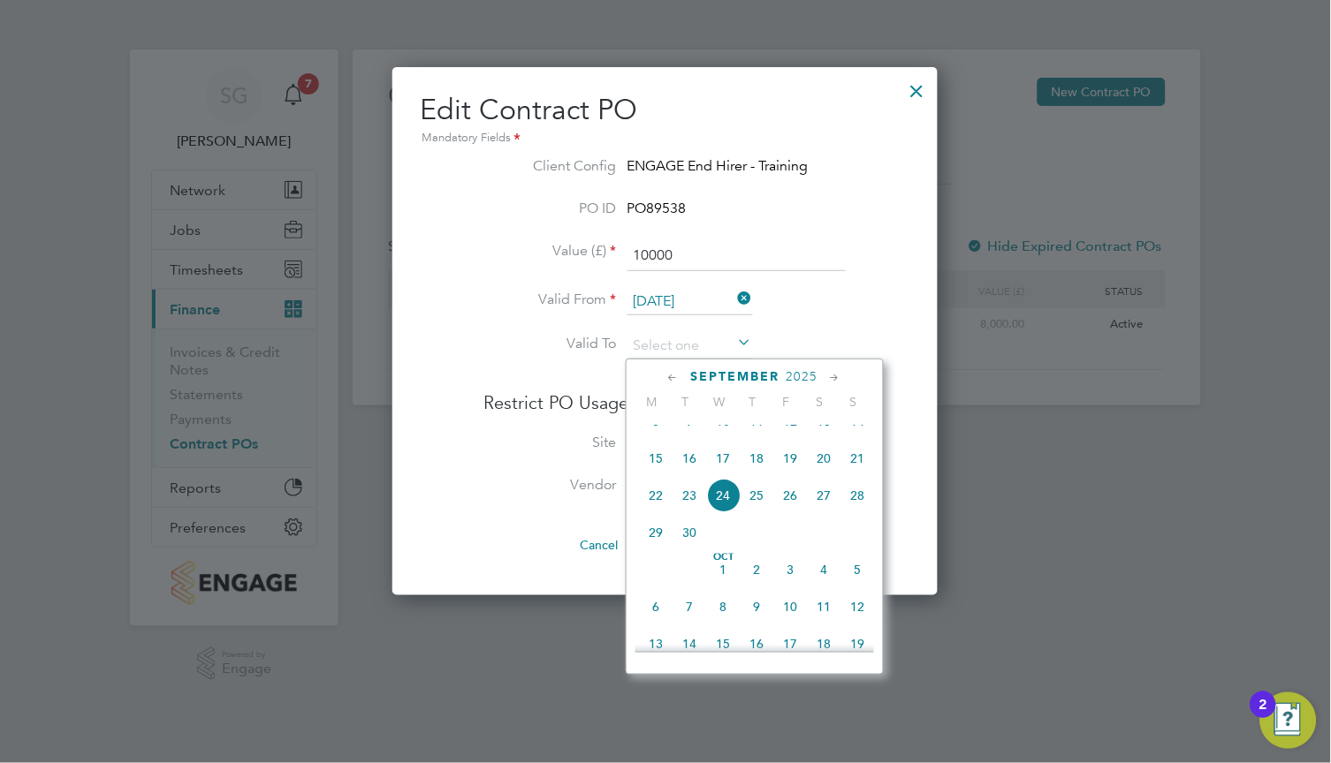
click at [825, 374] on div "September 2025" at bounding box center [754, 376] width 239 height 17
click at [830, 377] on icon at bounding box center [835, 377] width 17 height 19
click at [851, 430] on span "2" at bounding box center [858, 414] width 34 height 34
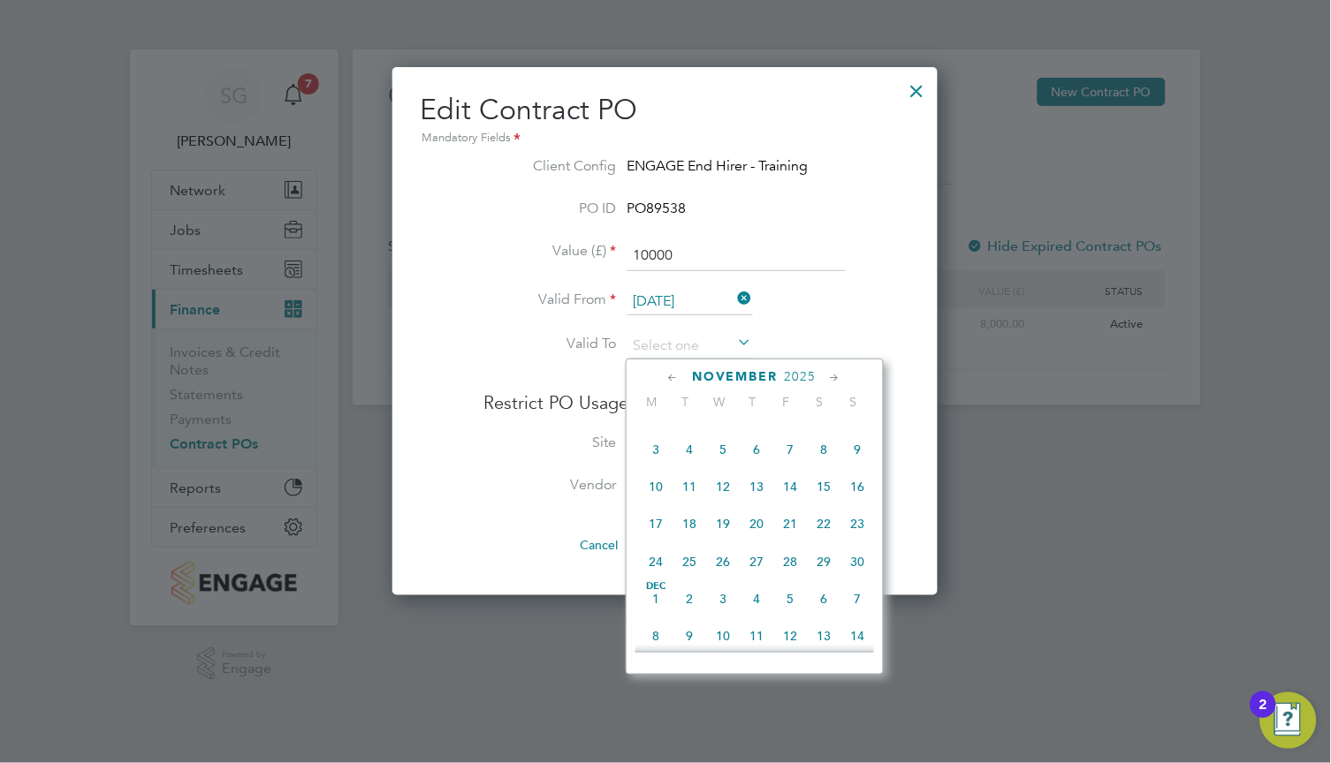
type input "02 Nov 2025"
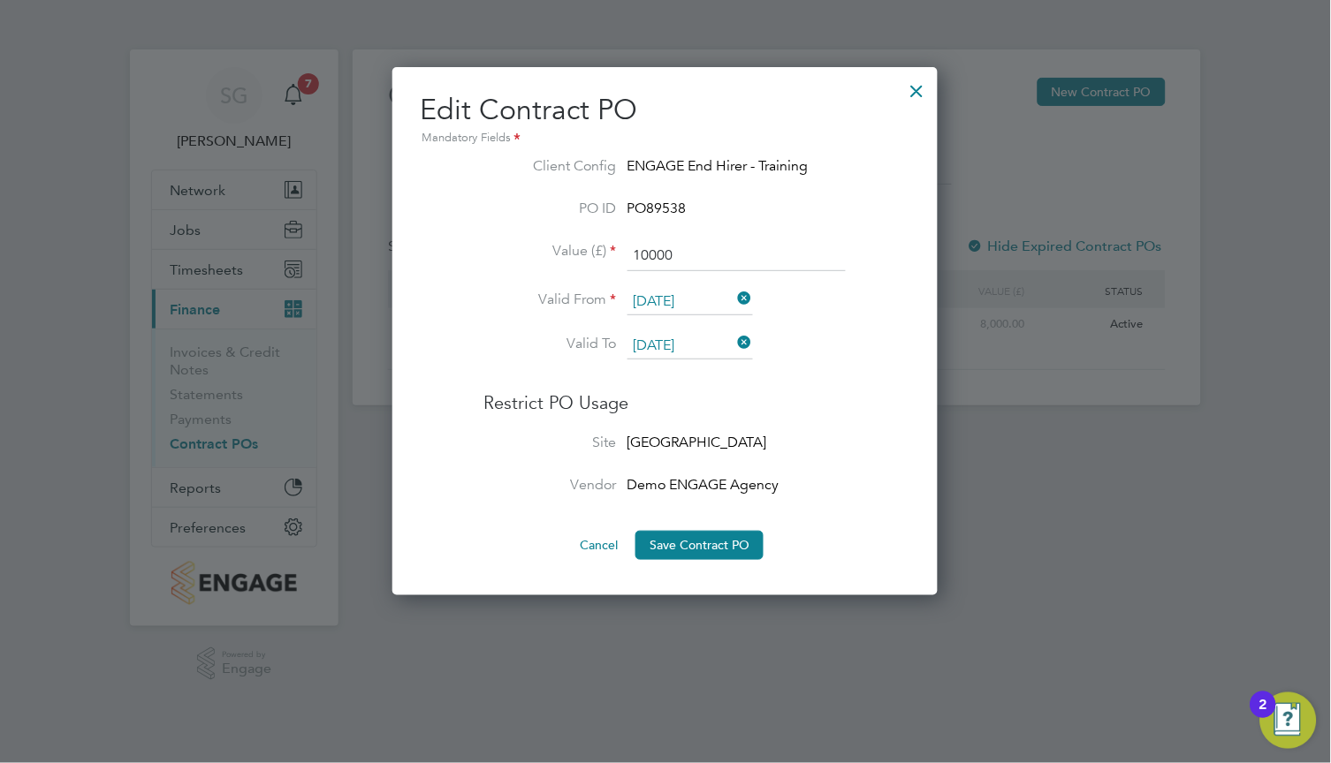
click at [580, 543] on button "Cancel" at bounding box center [599, 545] width 66 height 28
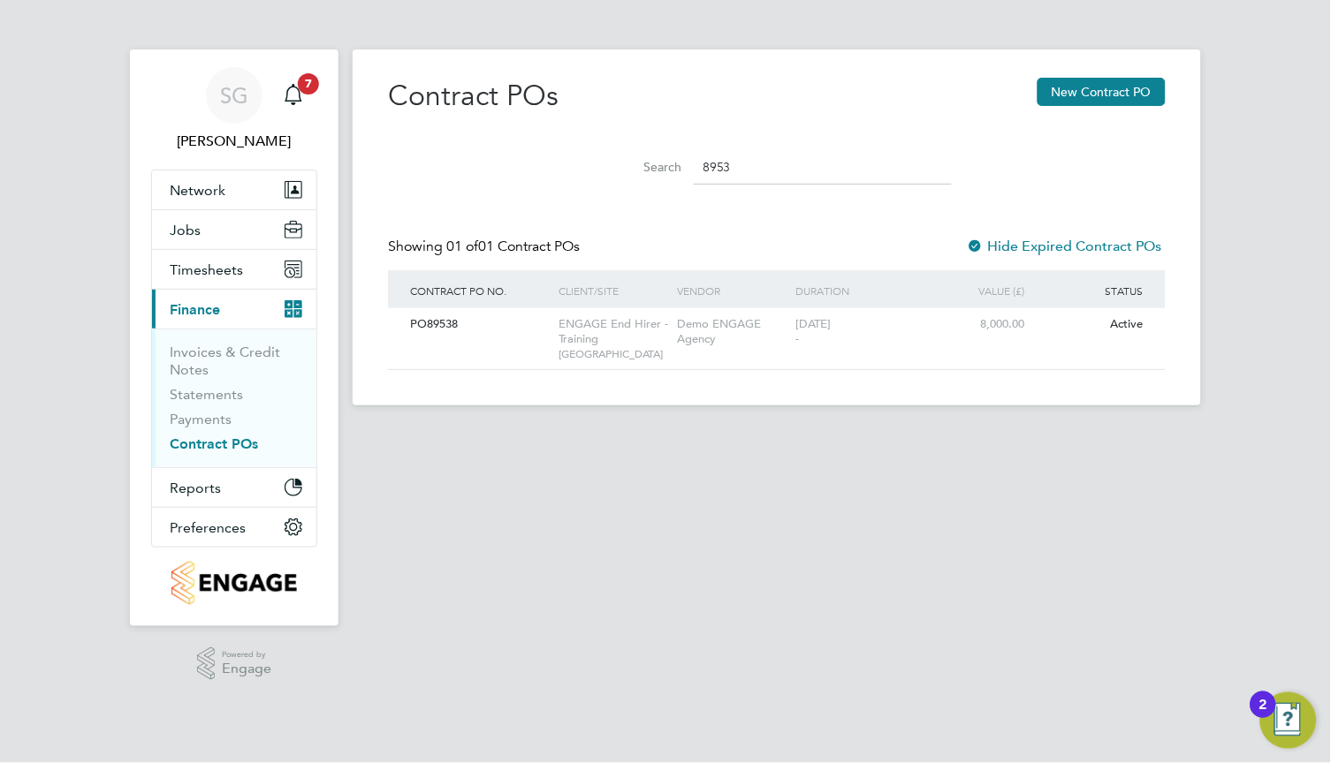
drag, startPoint x: 796, startPoint y: 168, endPoint x: 647, endPoint y: 166, distance: 149.3
click at [647, 166] on div "Search 8953" at bounding box center [777, 167] width 350 height 34
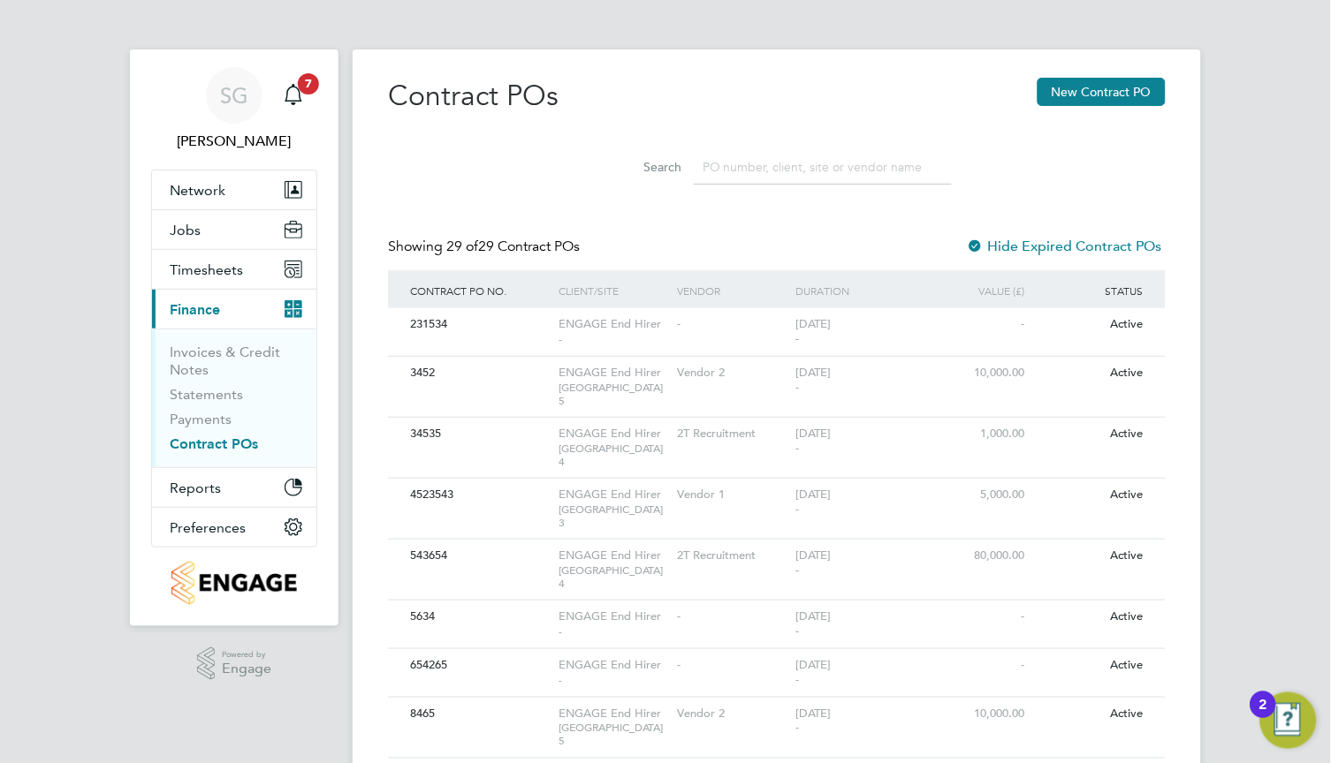
click at [785, 179] on input at bounding box center [823, 167] width 258 height 34
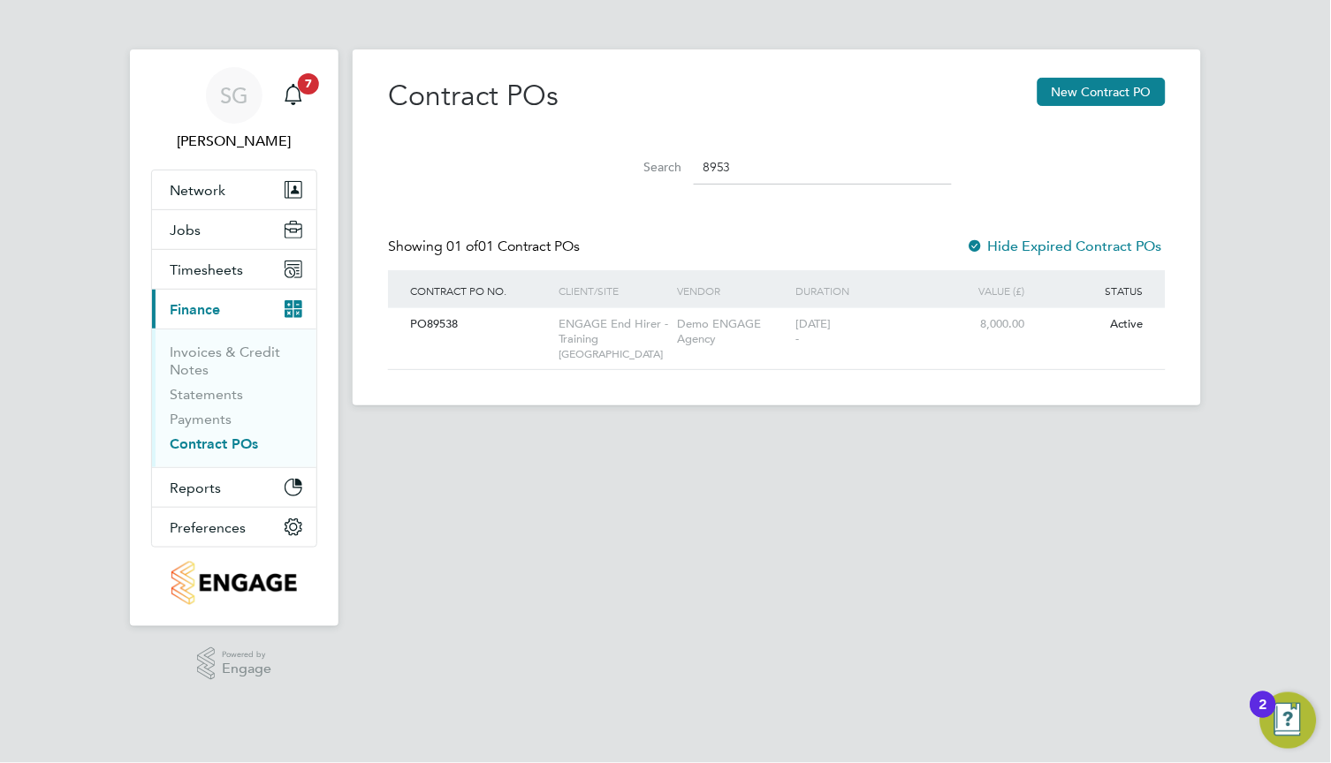
type input "8953"
drag, startPoint x: 758, startPoint y: 171, endPoint x: 658, endPoint y: 189, distance: 101.4
click at [658, 189] on li "Search 8953" at bounding box center [777, 167] width 394 height 52
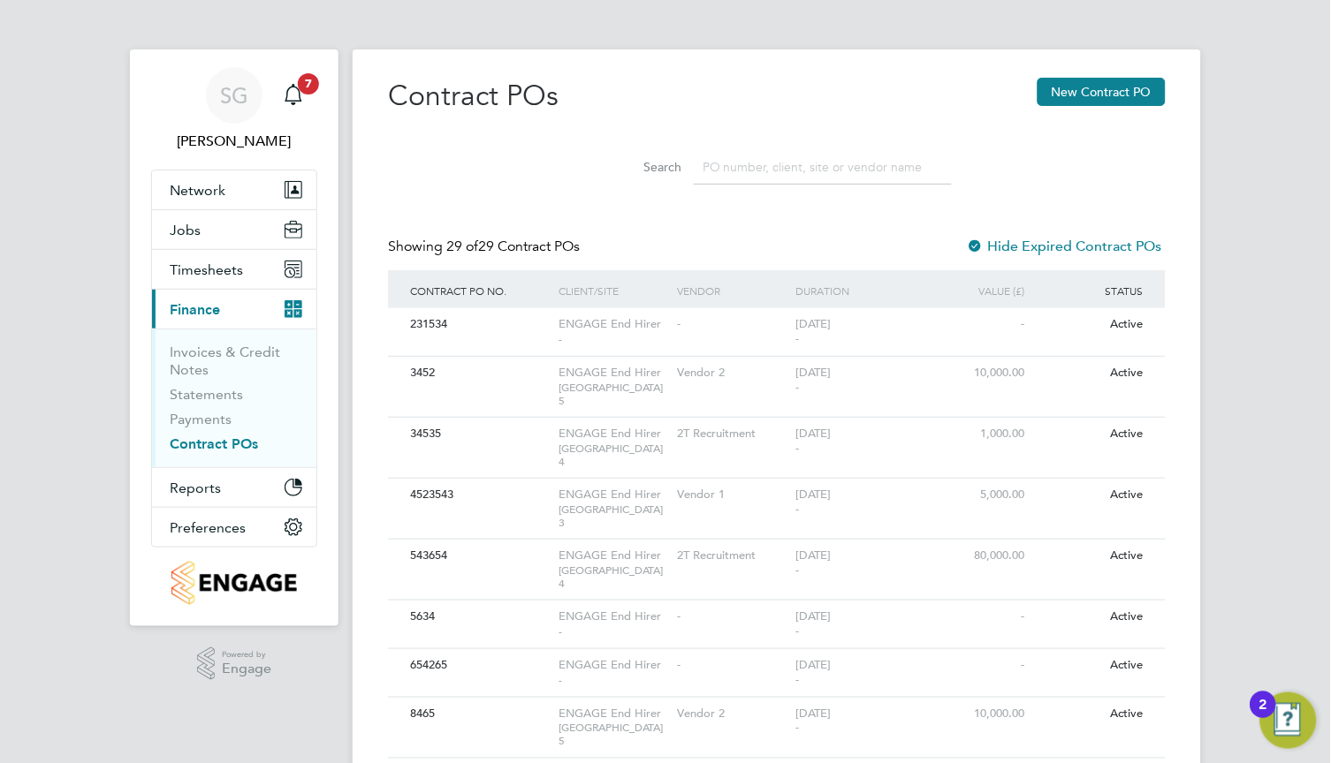
click at [799, 160] on input at bounding box center [823, 167] width 258 height 34
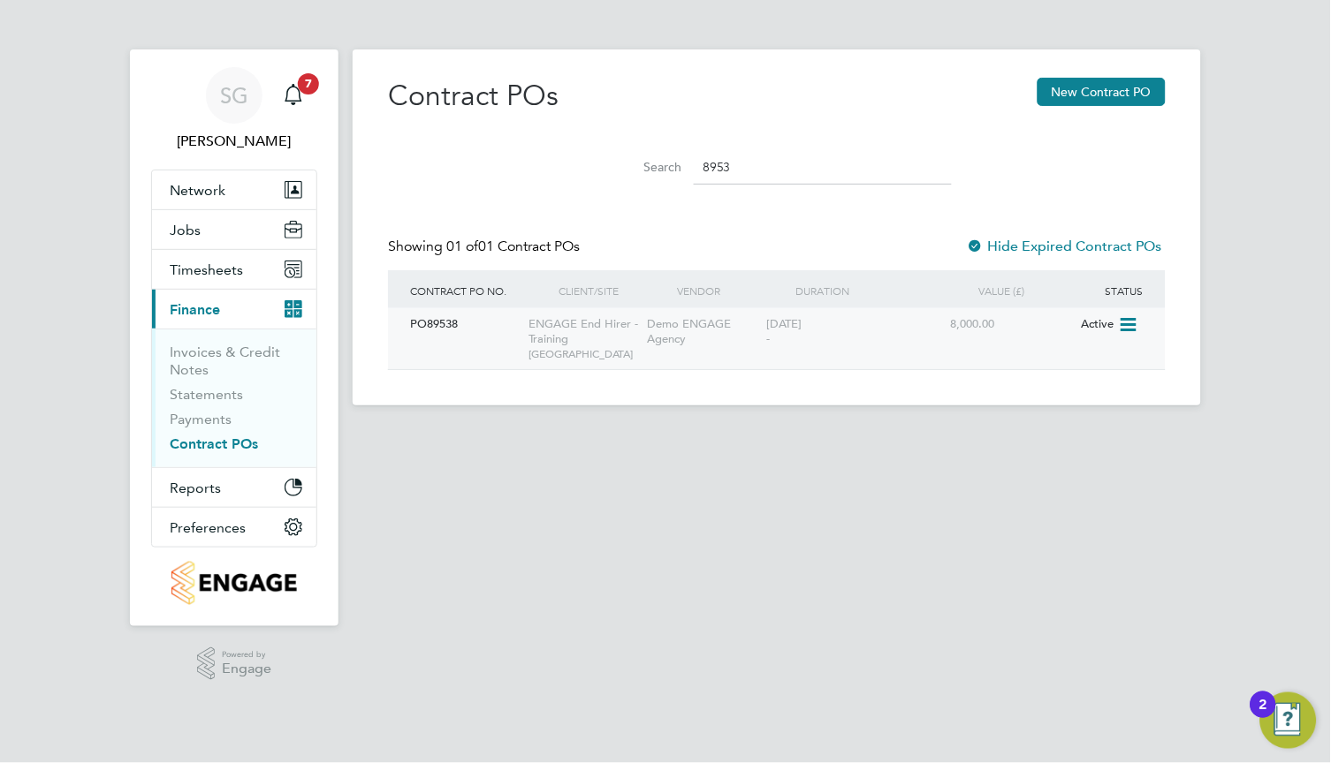
type input "8953"
click at [1129, 323] on icon at bounding box center [1127, 325] width 18 height 21
click at [1090, 368] on li "Edit PO" at bounding box center [1122, 365] width 138 height 25
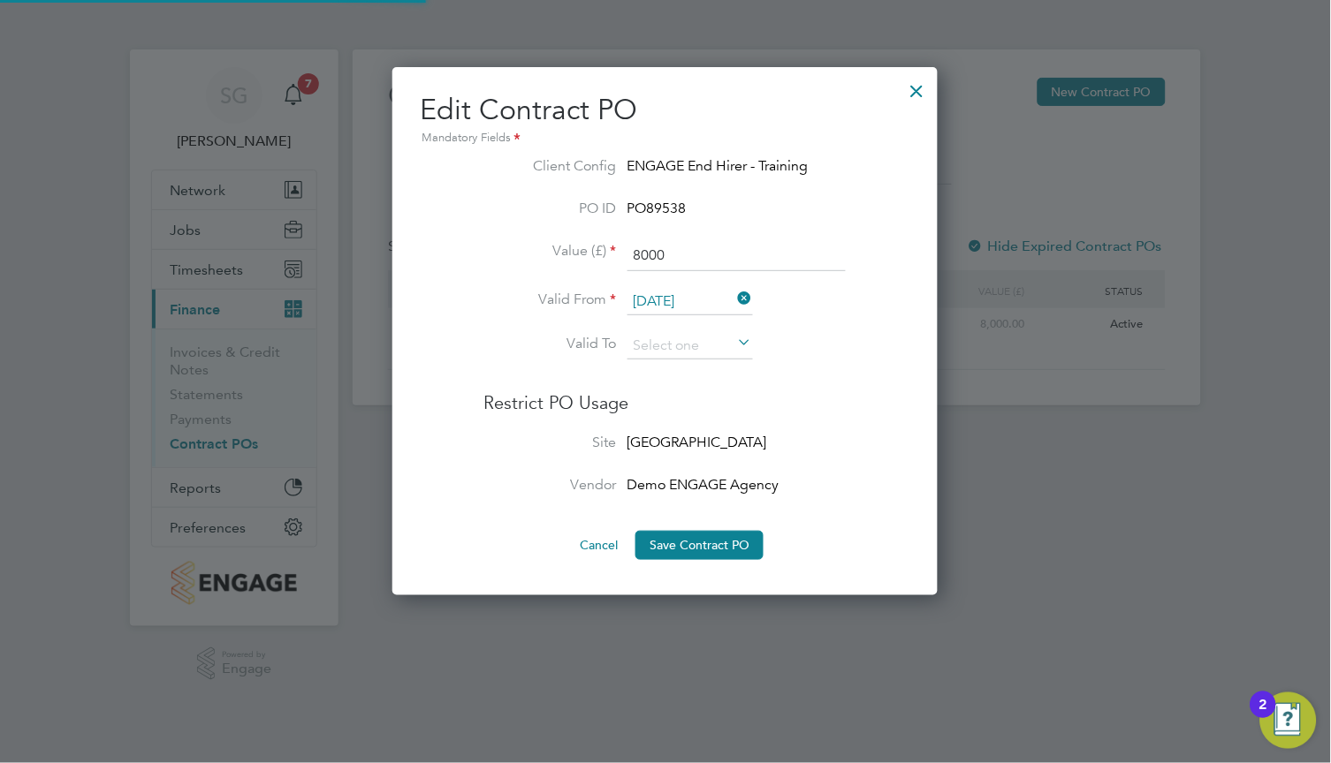
scroll to position [528, 545]
click at [792, 256] on input "8000" at bounding box center [736, 256] width 218 height 32
type input "10000"
click at [703, 299] on input "02 Dec 2024" at bounding box center [689, 302] width 125 height 27
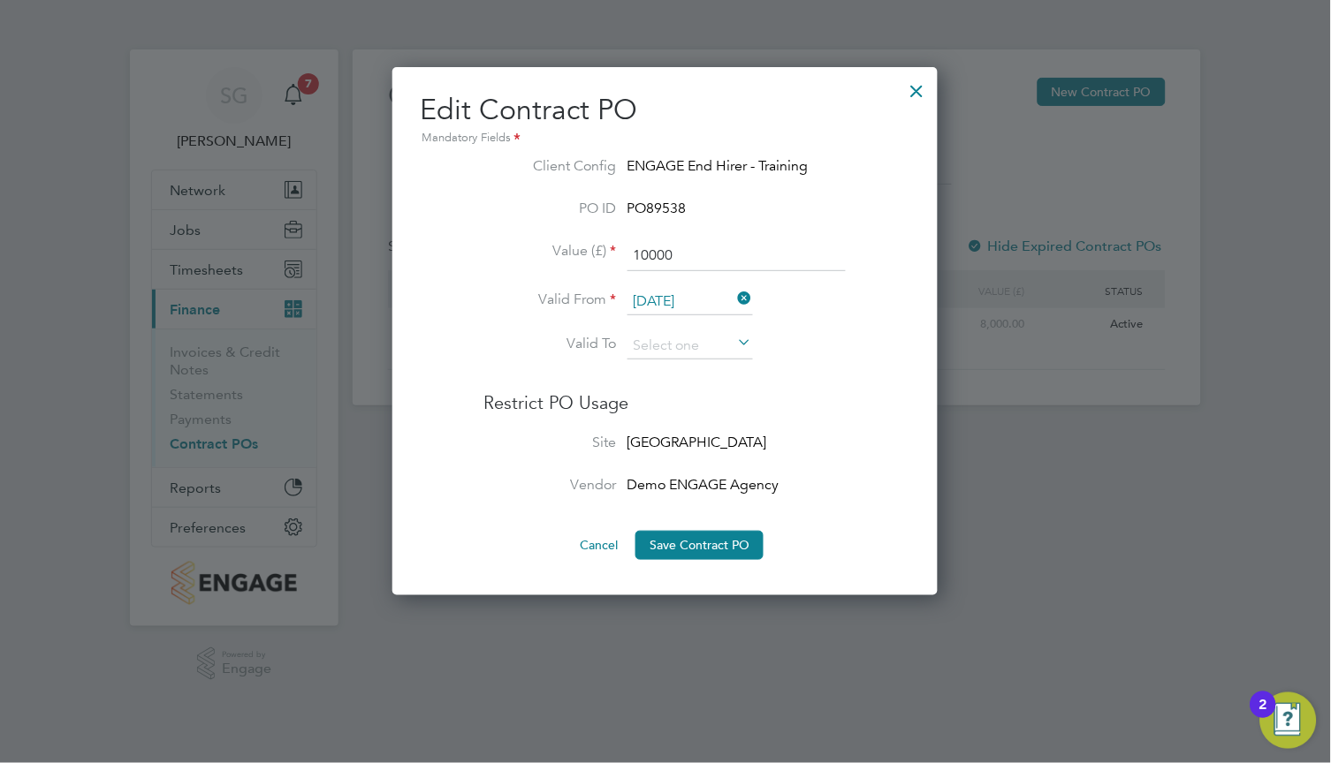
scroll to position [578, 0]
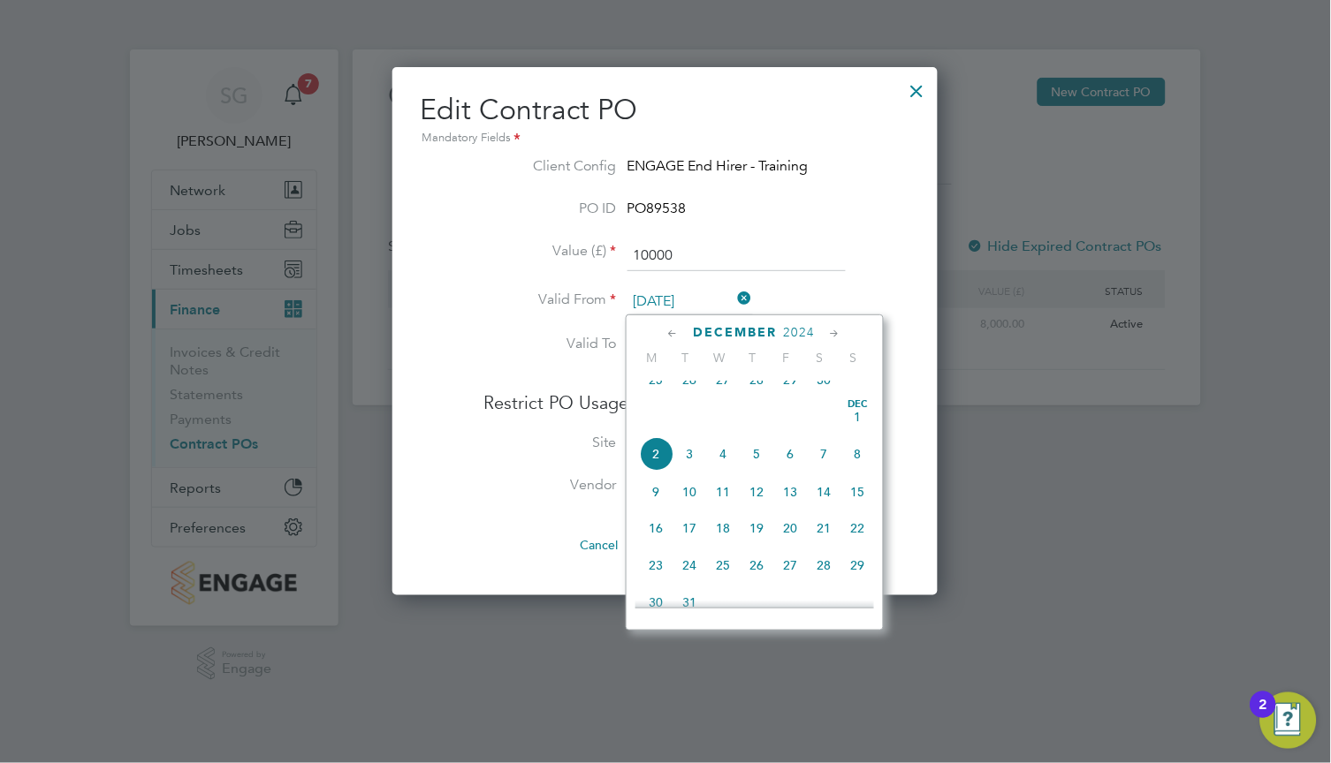
click at [655, 544] on span "16" at bounding box center [657, 529] width 34 height 34
type input "16 Dec 2024"
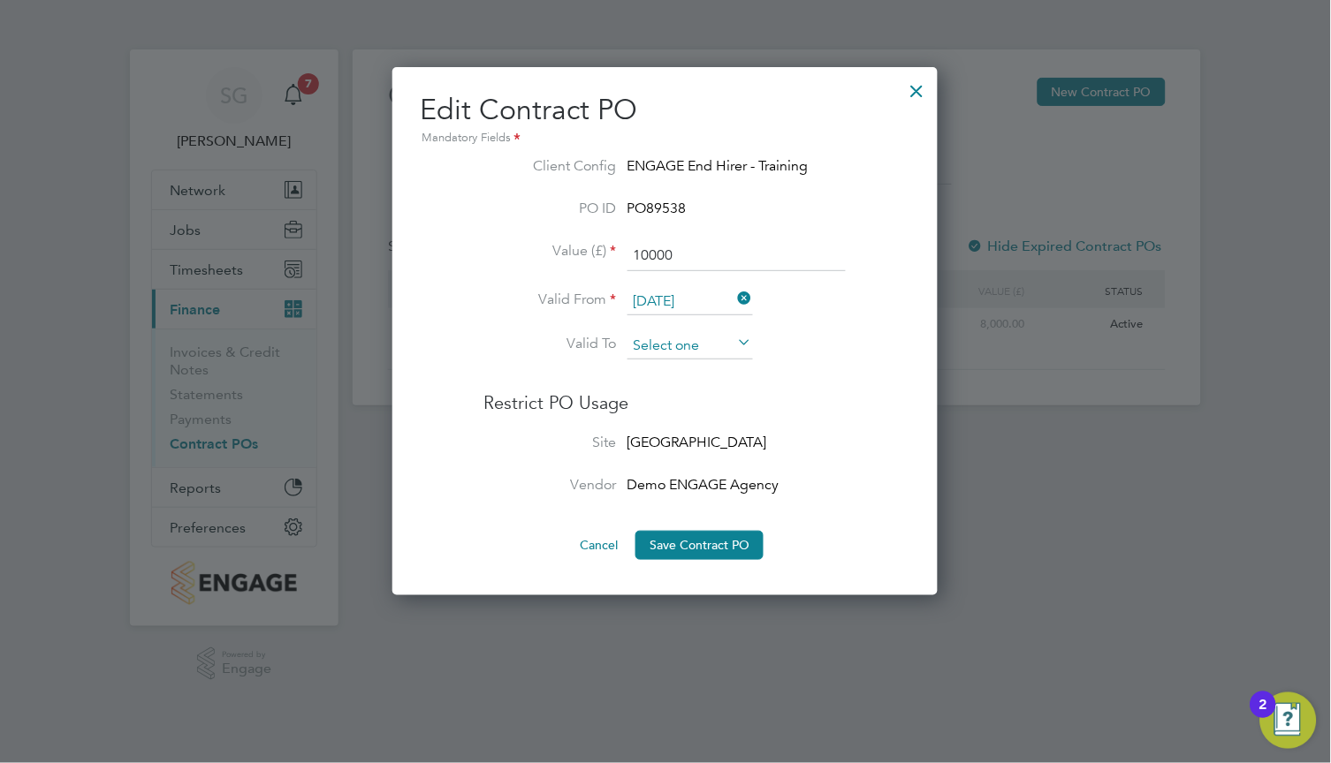
click at [691, 350] on input at bounding box center [689, 346] width 125 height 27
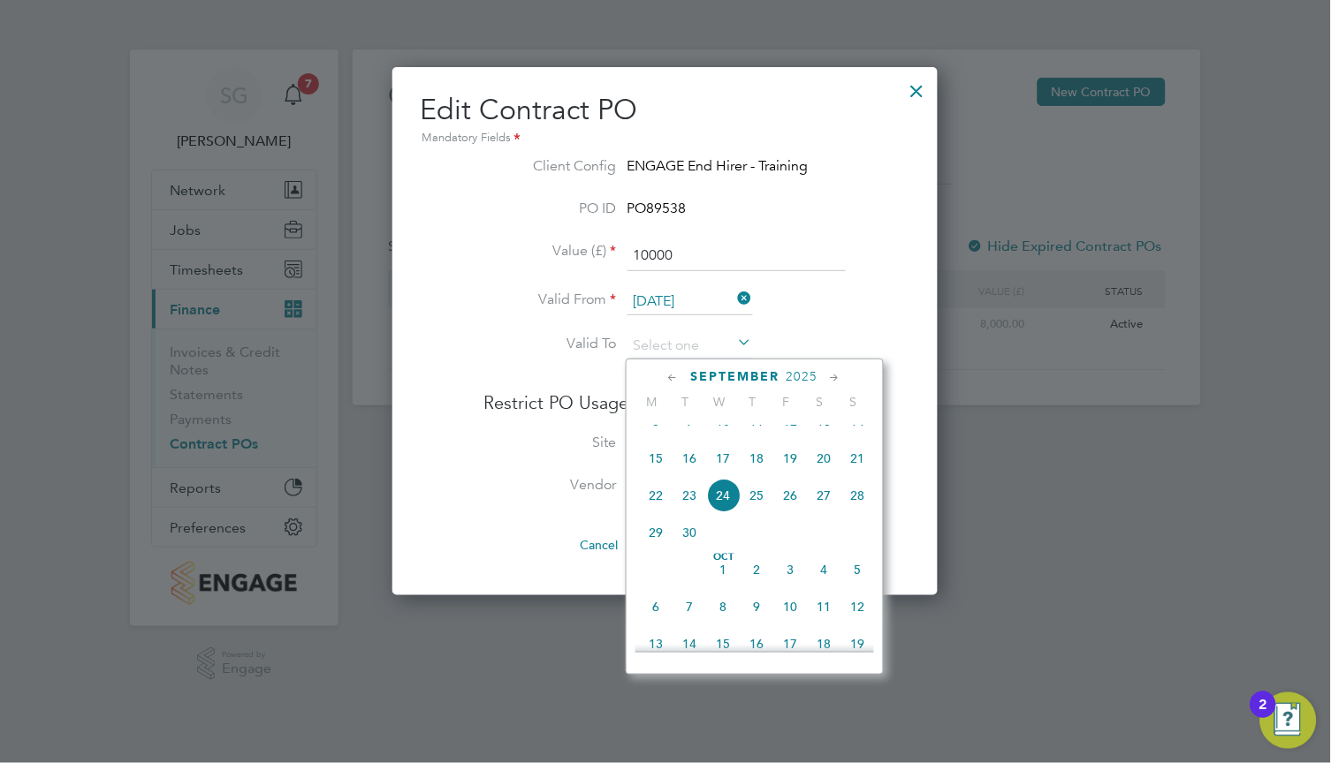
click at [827, 376] on icon at bounding box center [835, 377] width 17 height 19
click at [858, 430] on span "2" at bounding box center [858, 414] width 34 height 34
type input "02 Nov 2025"
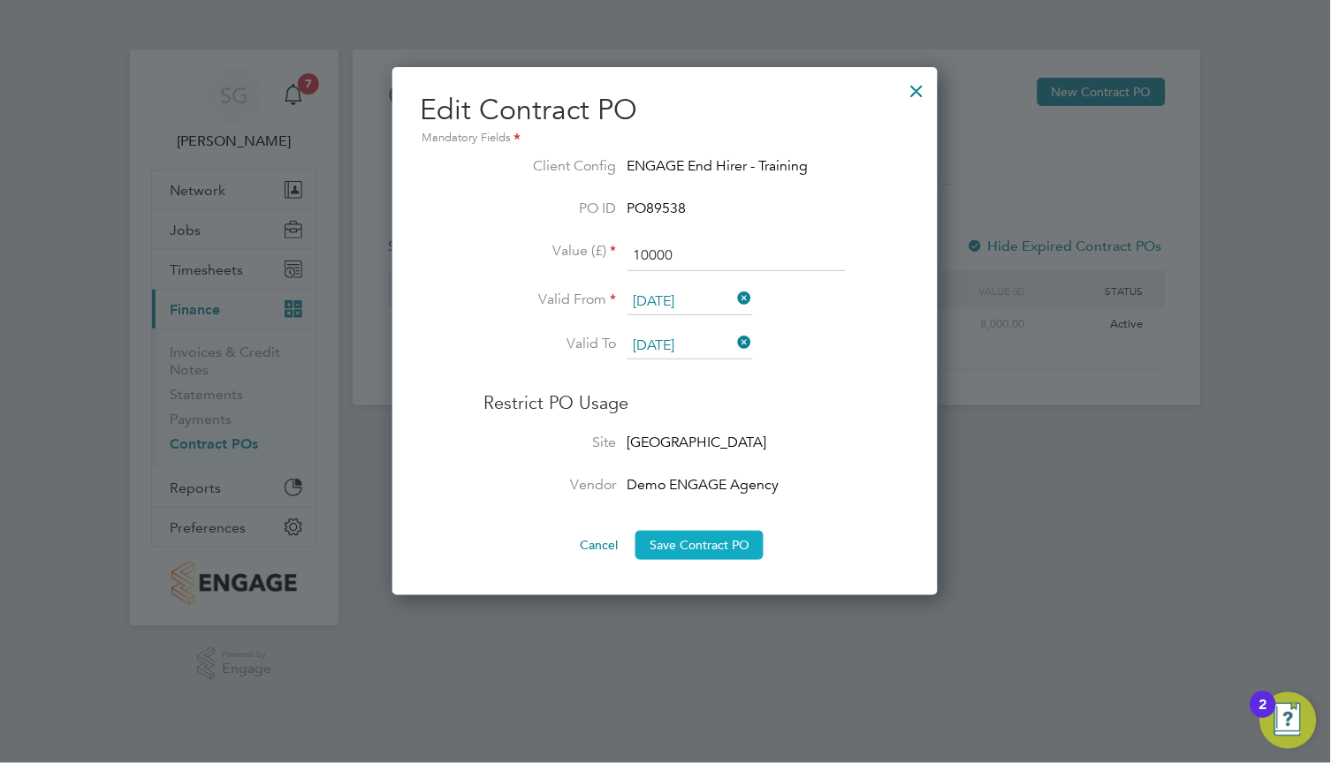
click at [731, 543] on button "Save Contract PO" at bounding box center [699, 545] width 128 height 28
